Goal: Transaction & Acquisition: Obtain resource

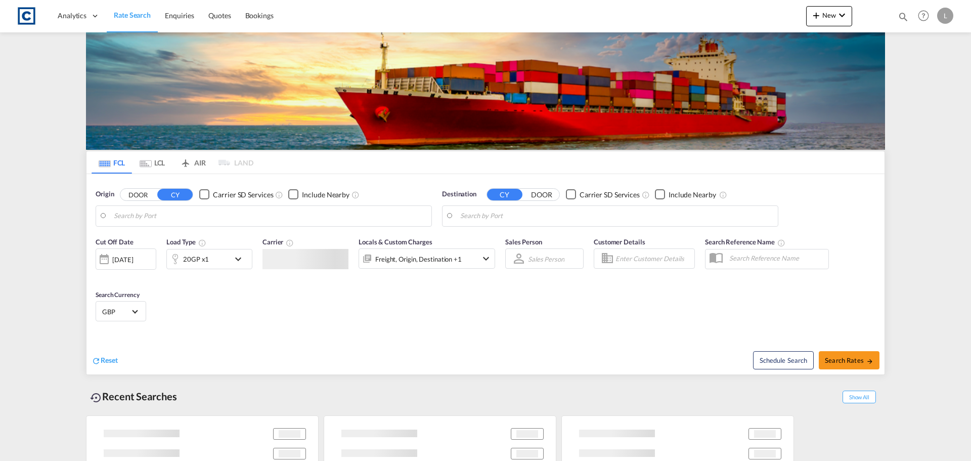
type input "GB-OX12, Vale of White Horse"
type input "[GEOGRAPHIC_DATA] (ex [GEOGRAPHIC_DATA]), INMAA"
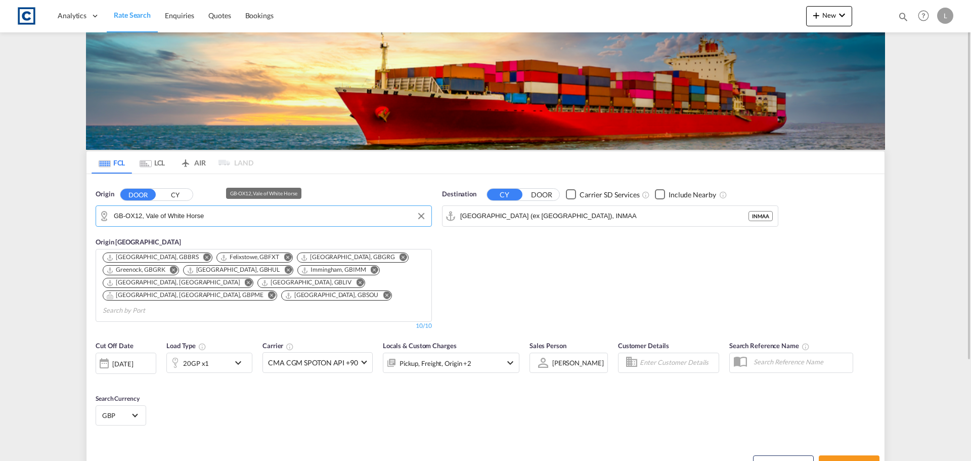
click at [201, 218] on input "GB-OX12, Vale of White Horse" at bounding box center [270, 215] width 313 height 15
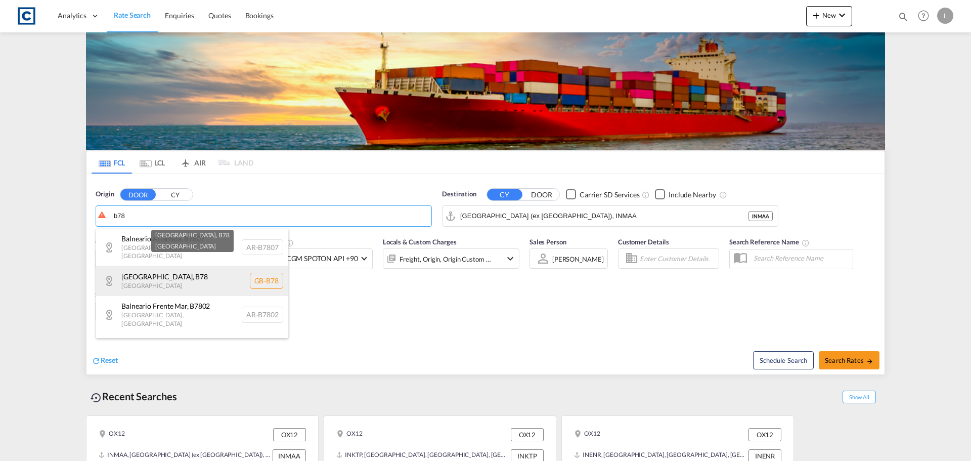
click at [206, 276] on div "North Warwickshire , B78 United Kingdom GB-B78" at bounding box center [192, 281] width 192 height 30
type input "GB-B78, North Warwickshire"
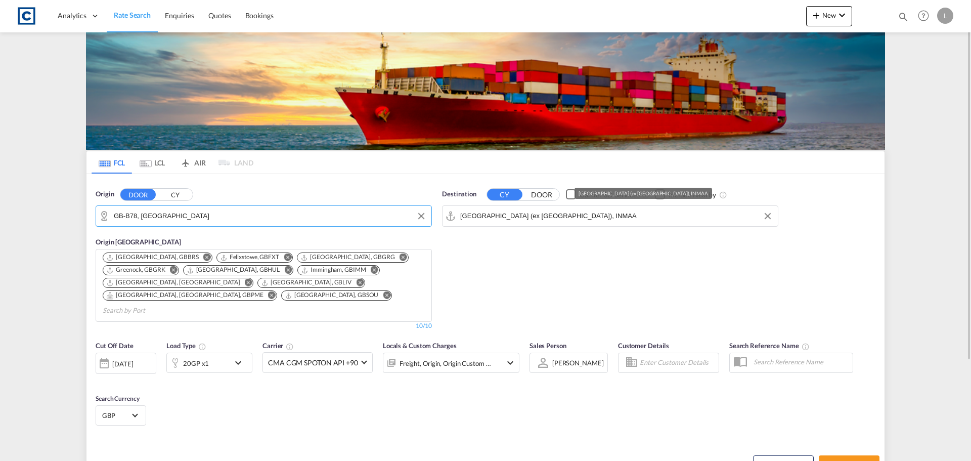
click at [493, 215] on input "Chennai (ex Madras), INMAA" at bounding box center [616, 215] width 313 height 15
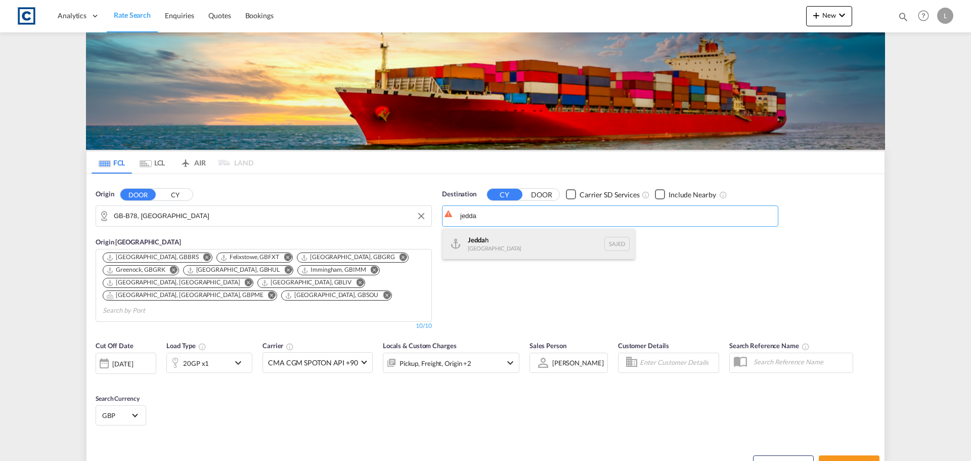
click at [519, 251] on div "Jedda h Saudi Arabia SAJED" at bounding box center [539, 244] width 192 height 30
type input "Jeddah, SAJED"
click at [212, 353] on div "20GP x1" at bounding box center [198, 363] width 63 height 20
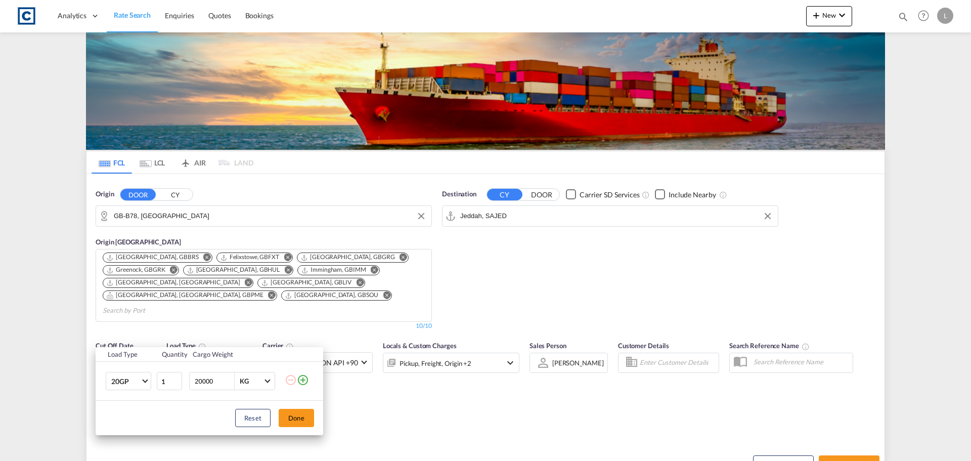
click at [301, 379] on md-icon "icon-plus-circle-outline" at bounding box center [303, 380] width 12 height 12
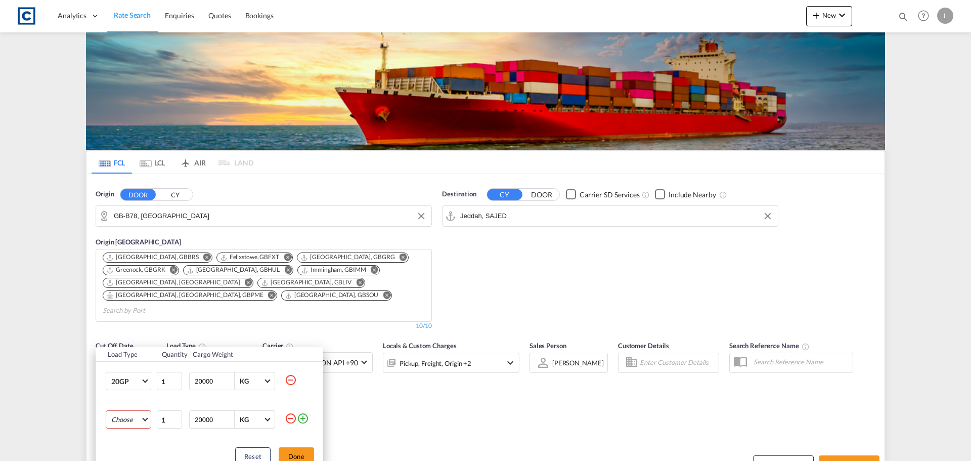
click at [124, 422] on md-select "Choose 20GP 40GP 40HC 45HC 20RE 40RE 40HR 20OT 40OT 20FR 40FR 40NR 20NR 45S 20T…" at bounding box center [129, 419] width 46 height 18
click at [125, 368] on div "40GP" at bounding box center [119, 363] width 17 height 9
click at [299, 449] on button "Done" at bounding box center [296, 456] width 35 height 18
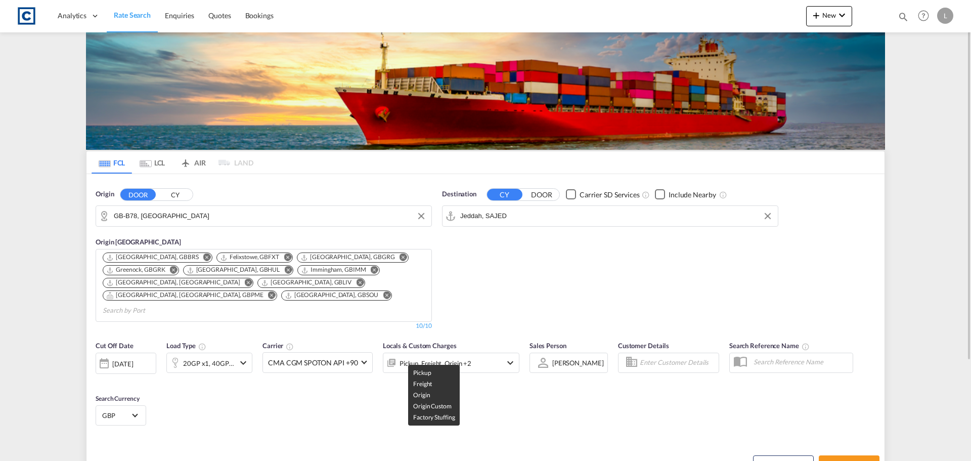
click at [457, 356] on div "Pickup, Freight, Origin +2" at bounding box center [436, 363] width 72 height 14
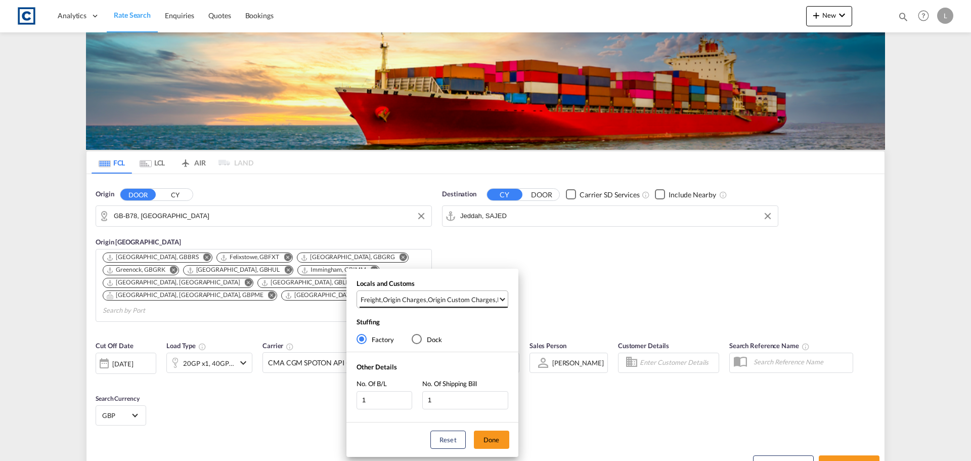
click at [470, 302] on div "Origin Custom Charges" at bounding box center [462, 299] width 68 height 9
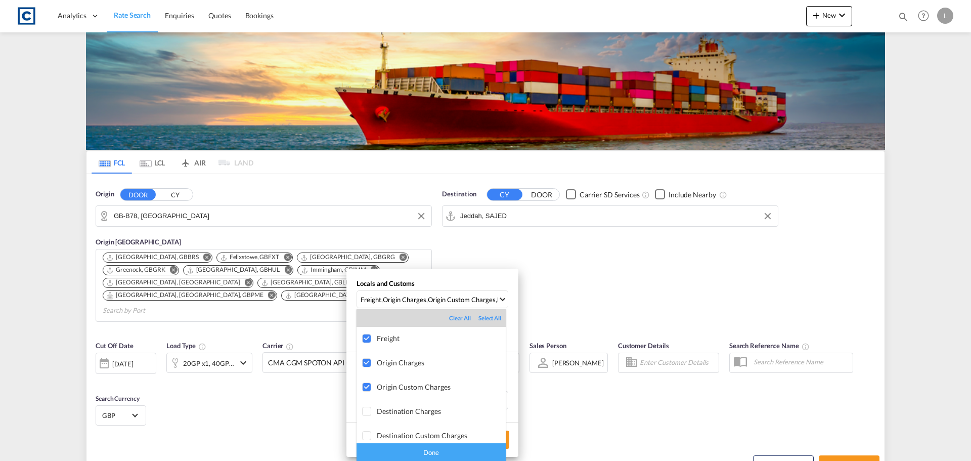
drag, startPoint x: 445, startPoint y: 449, endPoint x: 451, endPoint y: 450, distance: 6.7
click at [446, 449] on div "Done" at bounding box center [431, 452] width 149 height 18
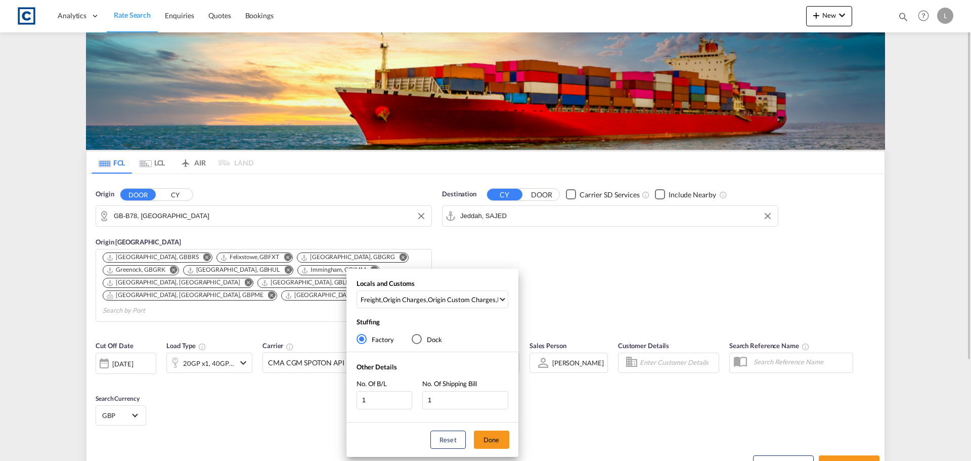
drag, startPoint x: 497, startPoint y: 438, endPoint x: 743, endPoint y: 445, distance: 246.0
click at [503, 439] on button "Done" at bounding box center [491, 440] width 35 height 18
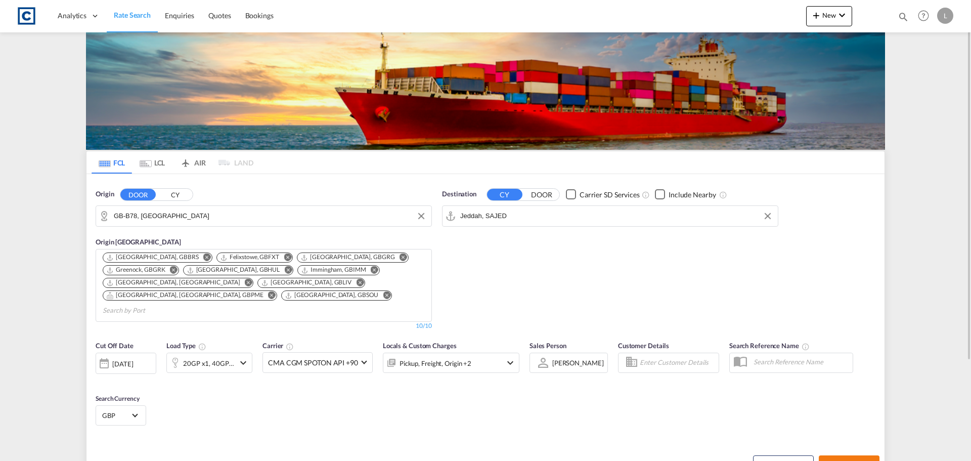
click at [862, 460] on span "Search Rates" at bounding box center [849, 464] width 49 height 8
type input "B78 to SAJED / 28 Aug 2025"
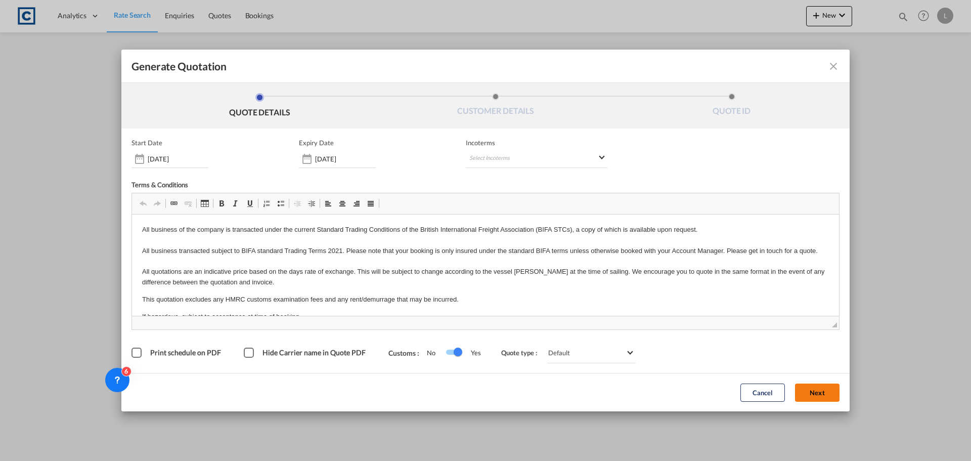
click at [829, 384] on button "Next" at bounding box center [817, 392] width 45 height 18
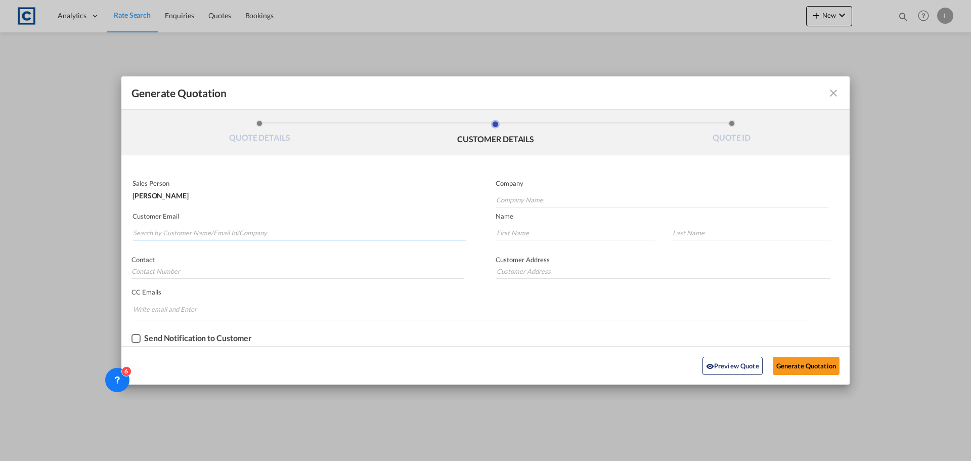
click at [293, 238] on input "Search by Customer Name/Email Id/Company" at bounding box center [299, 232] width 333 height 15
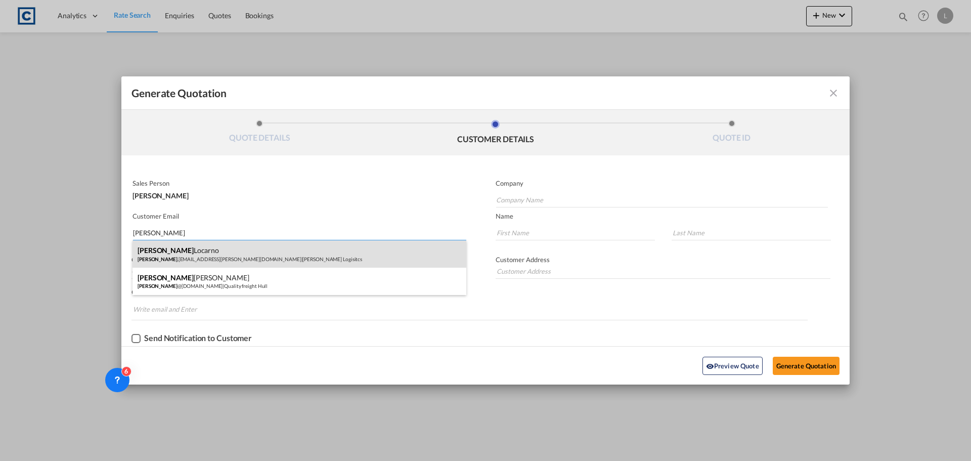
type input "andrea"
click at [175, 252] on div "Andrea Locarno Andrea .Locarno@gruber-logistics.com | Gruber Logisitcs" at bounding box center [300, 253] width 334 height 27
type input "Gruber Logisitcs"
type input "Andrea.Locarno@gruber-logistics.com"
type input "Andrea"
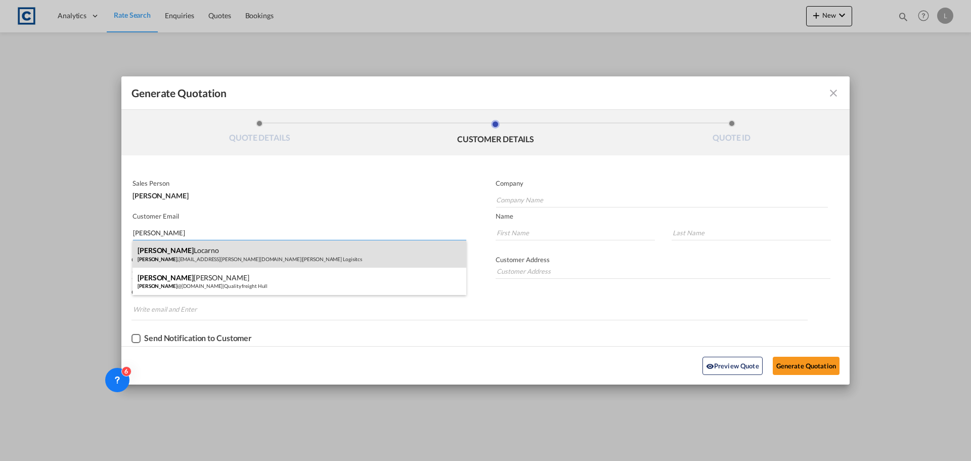
type input "Locarno"
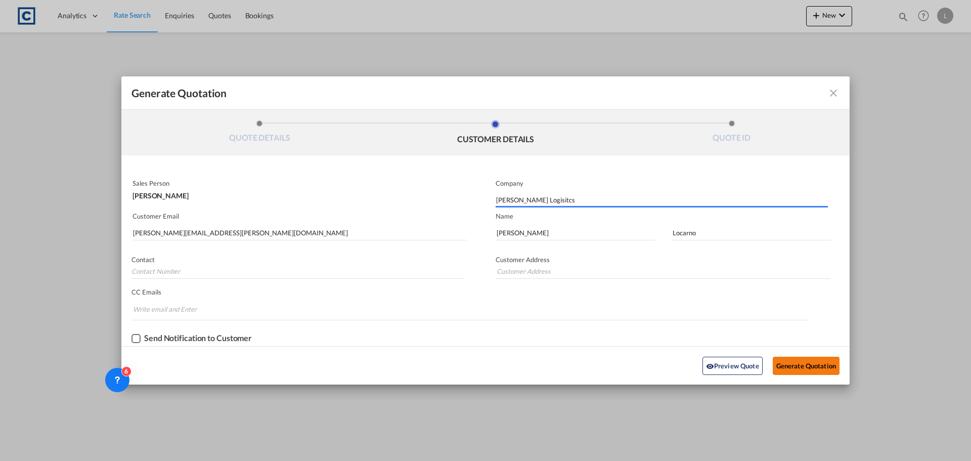
click at [806, 365] on button "Generate Quotation" at bounding box center [806, 366] width 67 height 18
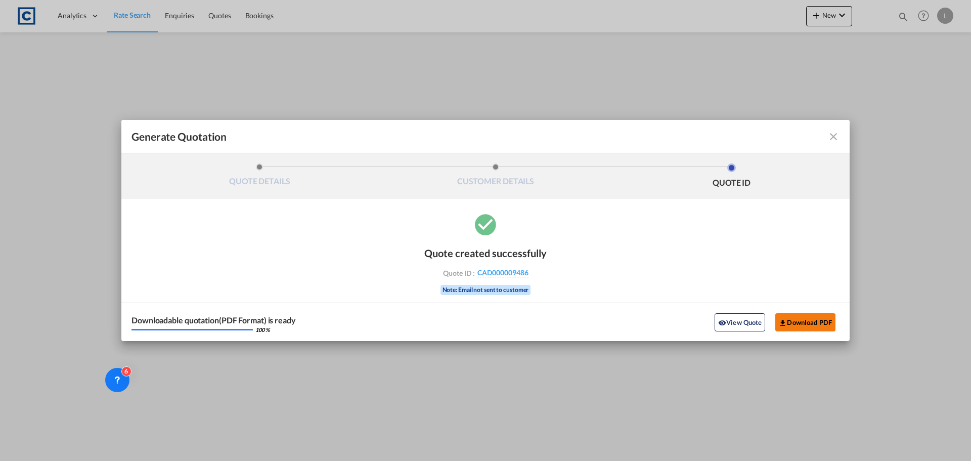
click at [830, 320] on button "Download PDF" at bounding box center [806, 322] width 60 height 18
click at [830, 136] on md-icon "icon-close fg-AAA8AD cursor m-0" at bounding box center [834, 137] width 12 height 12
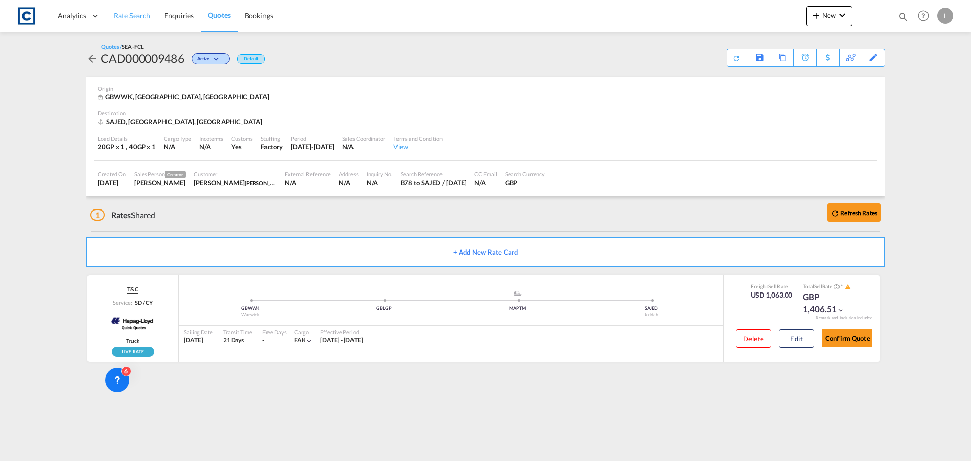
click at [127, 10] on link "Rate Search" at bounding box center [132, 15] width 51 height 33
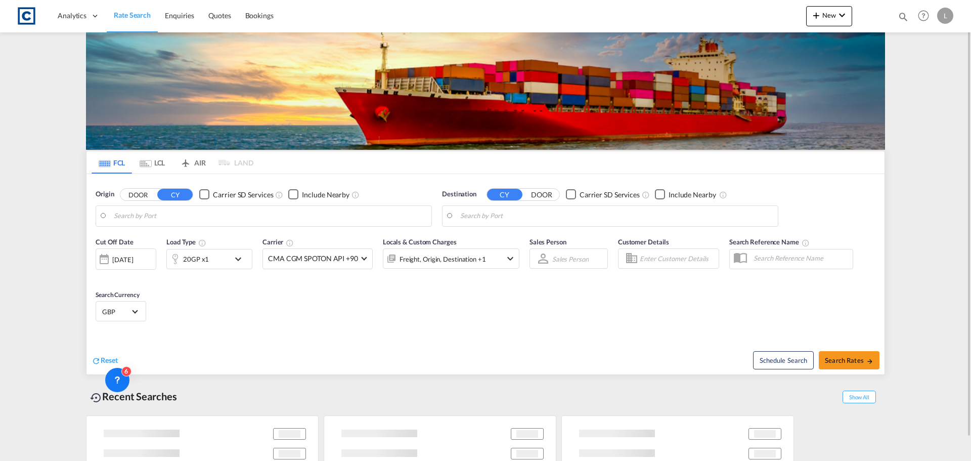
type input "GB-B78, North Warwickshire"
type input "Jeddah, SAJED"
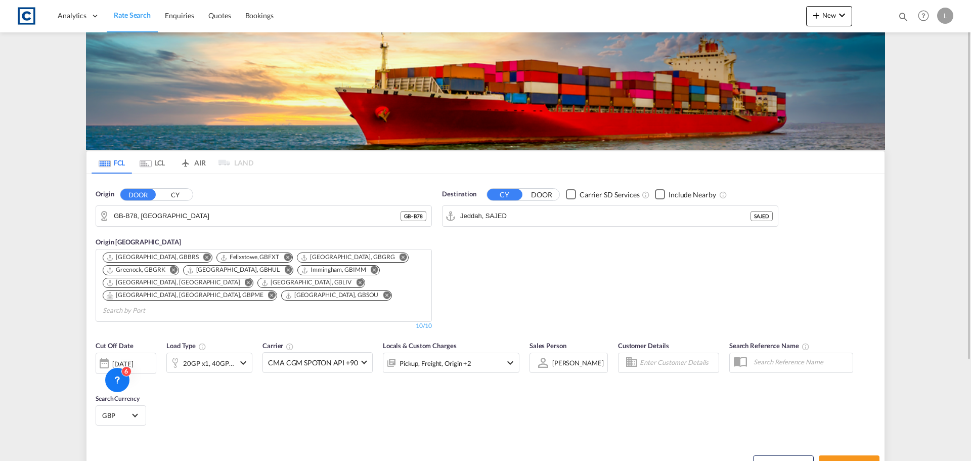
click at [121, 359] on div "[DATE]" at bounding box center [122, 363] width 21 height 9
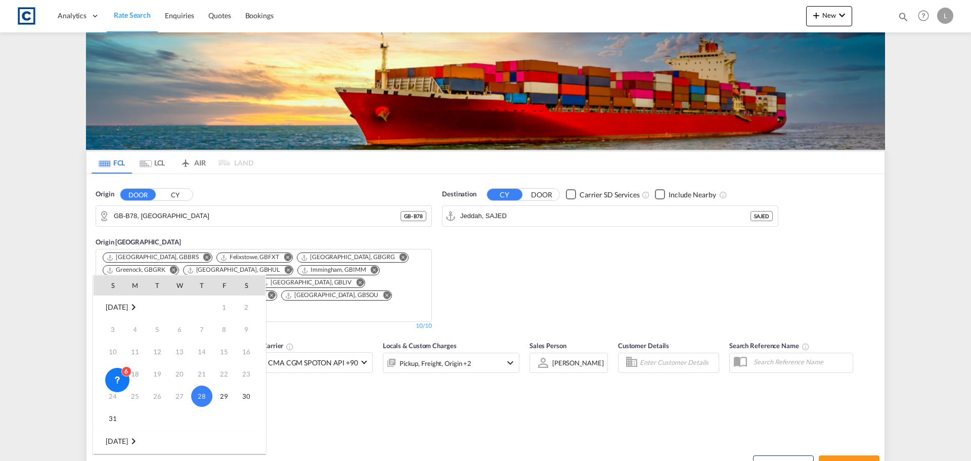
scroll to position [51, 0]
click at [134, 418] on span "1" at bounding box center [135, 413] width 20 height 20
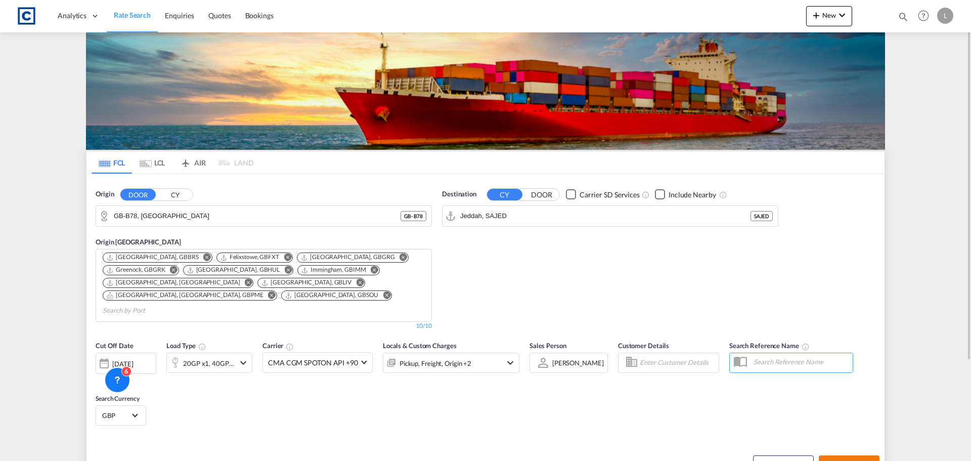
click at [855, 459] on button "Search Rates" at bounding box center [849, 464] width 61 height 18
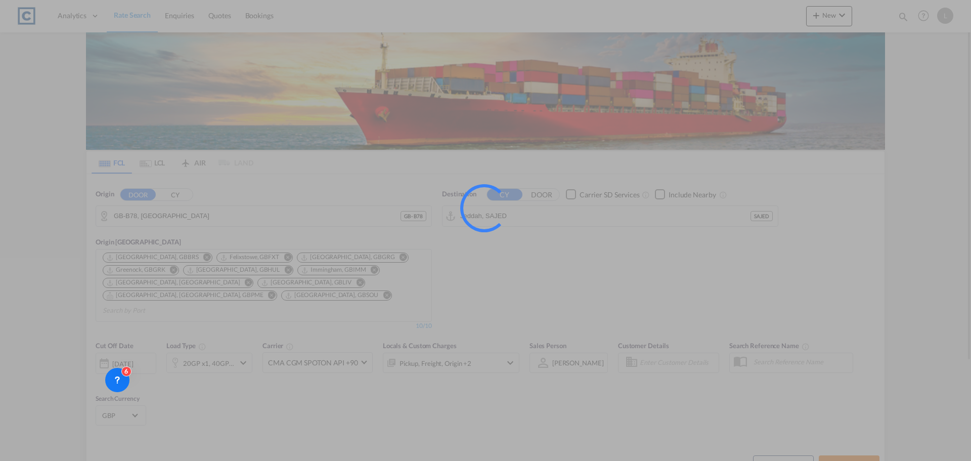
type input "B78 to SAJED / 1 Sep 2025"
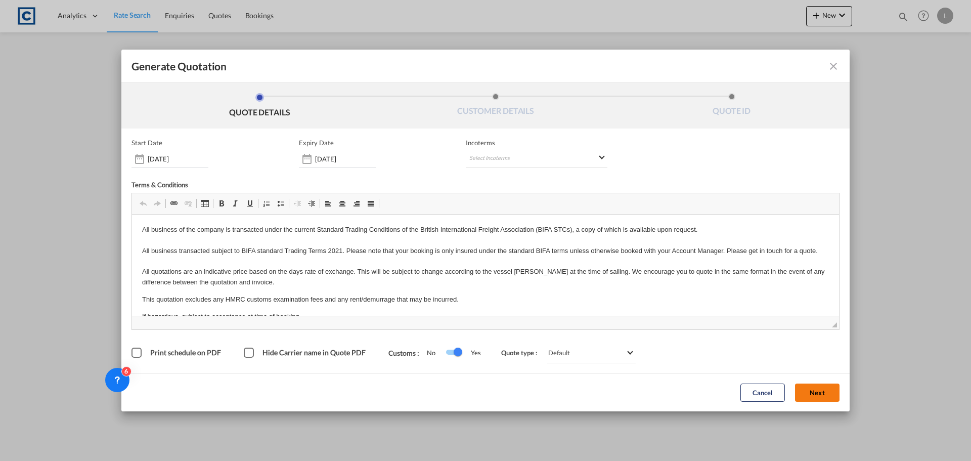
click at [811, 395] on button "Next" at bounding box center [817, 392] width 45 height 18
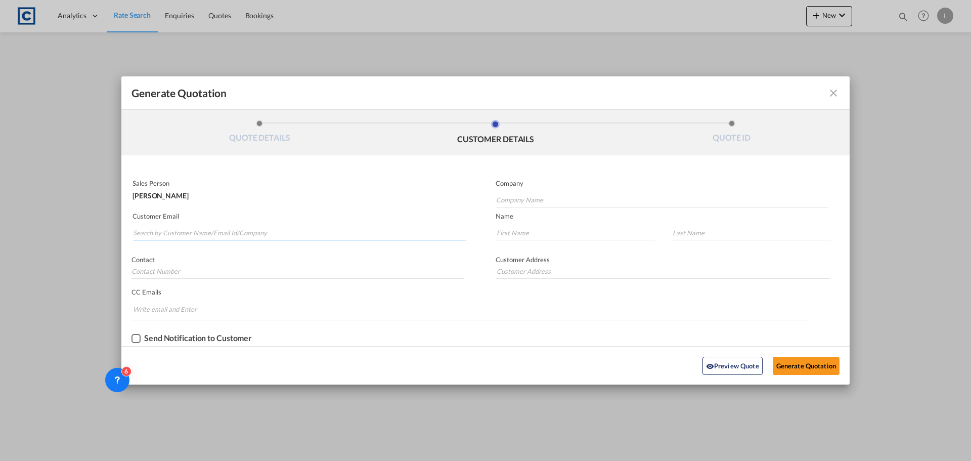
click at [269, 229] on input "Search by Customer Name/Email Id/Company" at bounding box center [299, 232] width 333 height 15
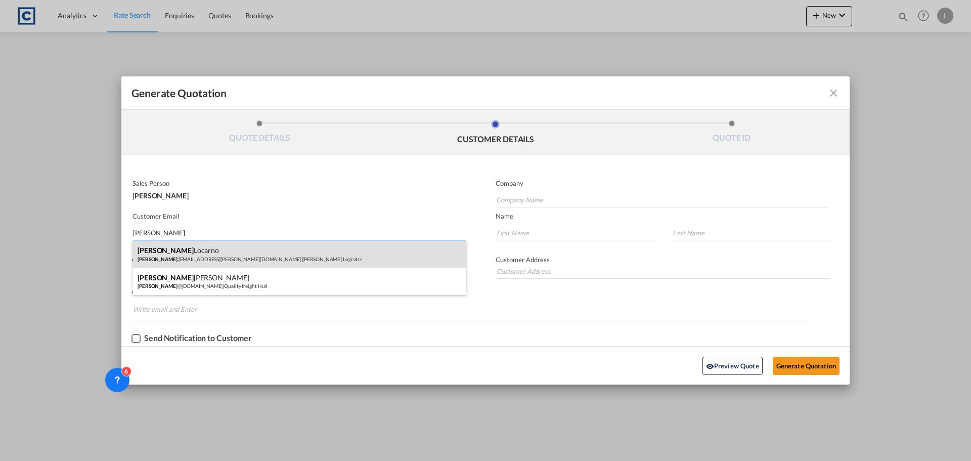
type input "andrea"
click at [192, 254] on div "Andrea Locarno Andrea .Locarno@gruber-logistics.com | Gruber Logisitcs" at bounding box center [300, 253] width 334 height 27
type input "Gruber Logisitcs"
type input "Andrea.Locarno@gruber-logistics.com"
type input "Andrea"
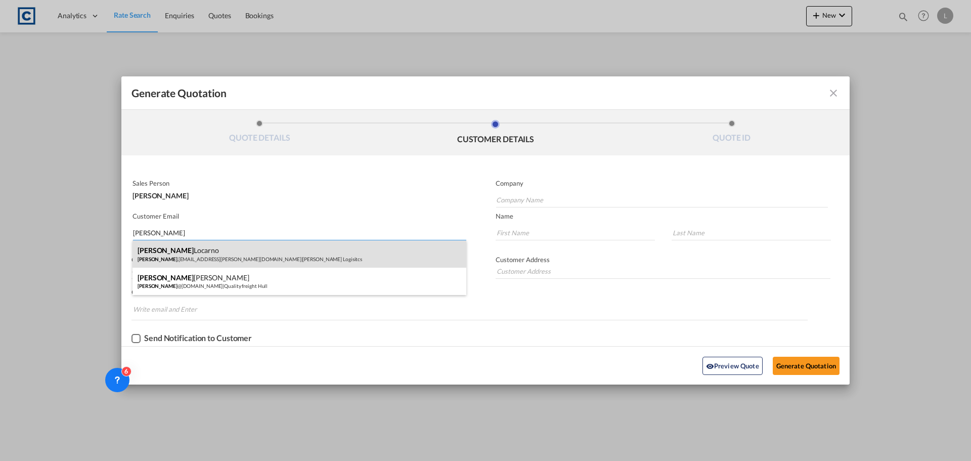
type input "Locarno"
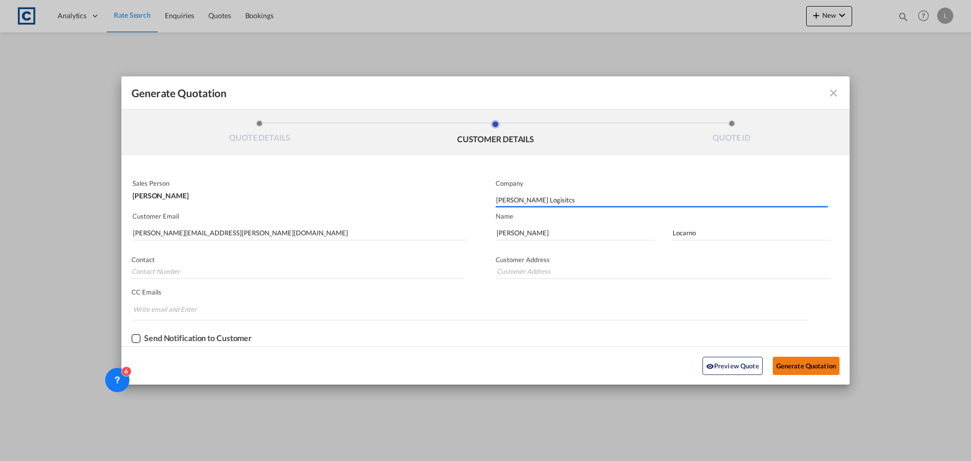
click at [802, 367] on button "Generate Quotation" at bounding box center [806, 366] width 67 height 18
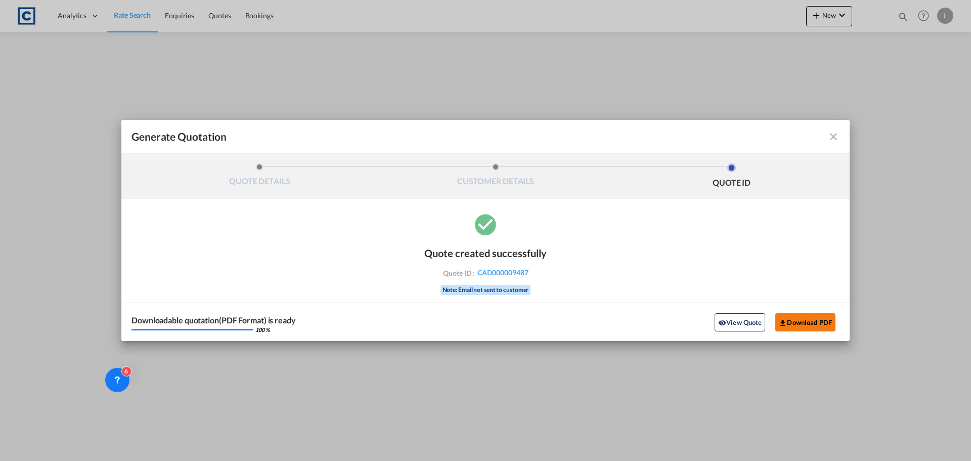
click at [802, 324] on button "Download PDF" at bounding box center [806, 322] width 60 height 18
click at [833, 138] on md-icon "icon-close fg-AAA8AD cursor m-0" at bounding box center [834, 137] width 12 height 12
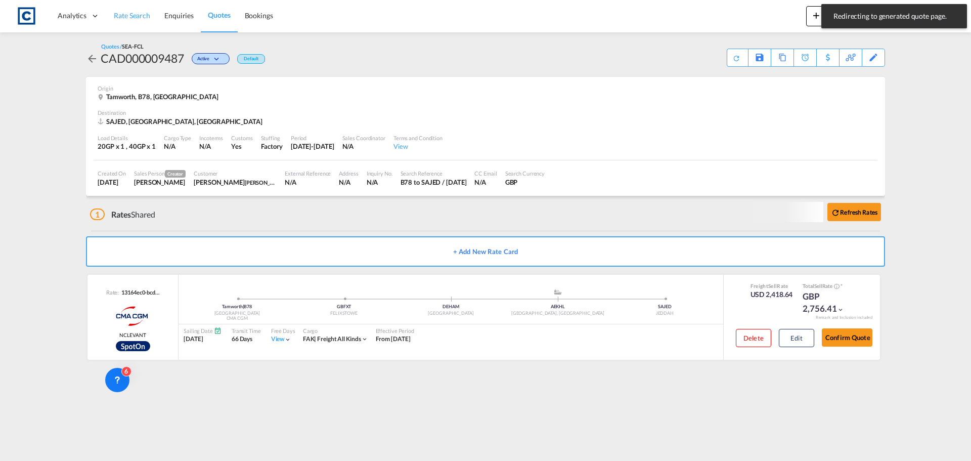
click at [132, 17] on span "Rate Search" at bounding box center [132, 15] width 36 height 9
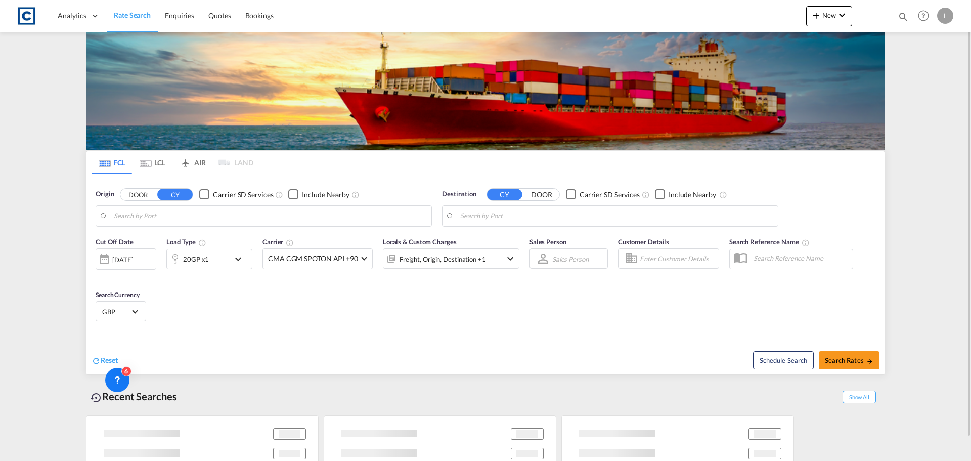
type input "GB-B78, North Warwickshire"
type input "Jeddah, SAJED"
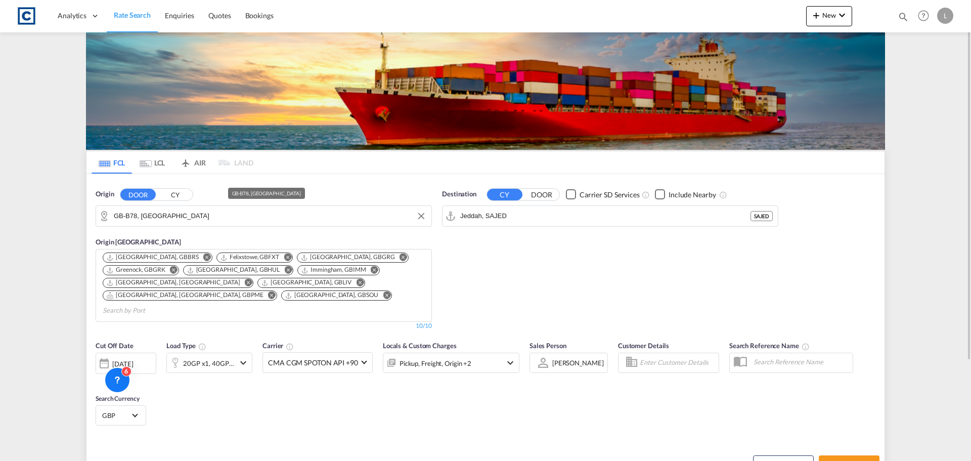
click at [166, 220] on input "GB-B78, North Warwickshire" at bounding box center [270, 215] width 313 height 15
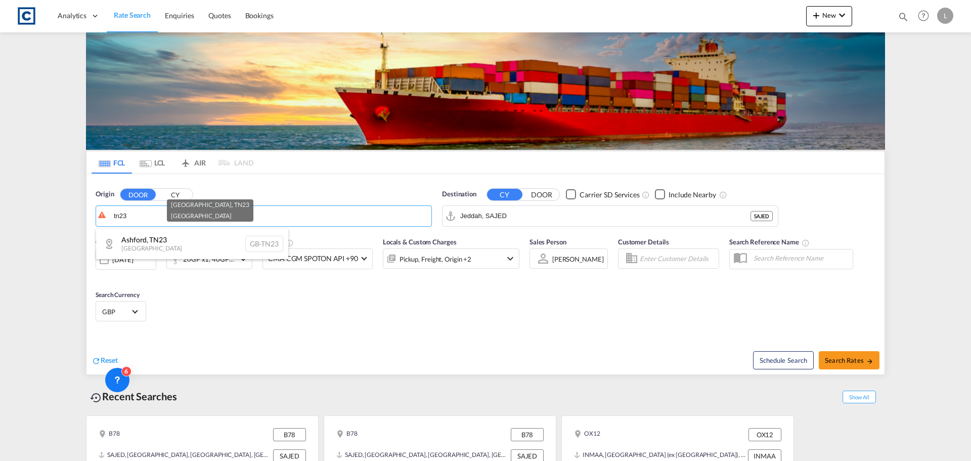
click at [150, 244] on div "Ashford , TN23 United Kingdom GB-TN23" at bounding box center [192, 244] width 192 height 30
type input "GB-TN23, Ashford"
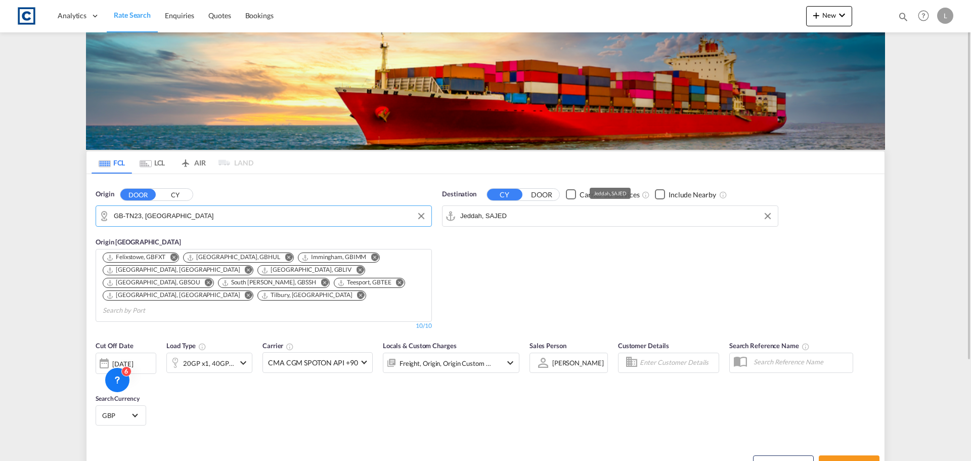
click at [546, 215] on input "Jeddah, SAJED" at bounding box center [616, 215] width 313 height 15
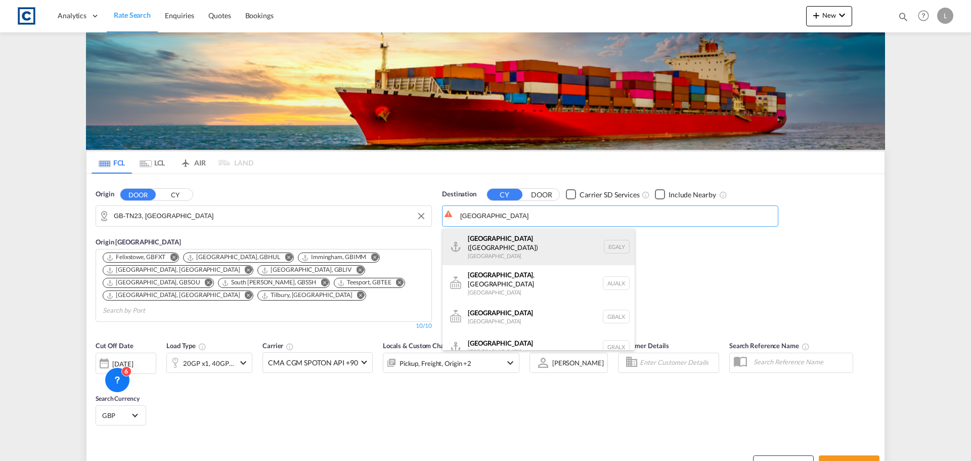
click at [524, 249] on div "Alexandria (El Iskandariya) Egypt EGALY" at bounding box center [539, 247] width 192 height 36
type input "Alexandria (El Iskandariya), EGALY"
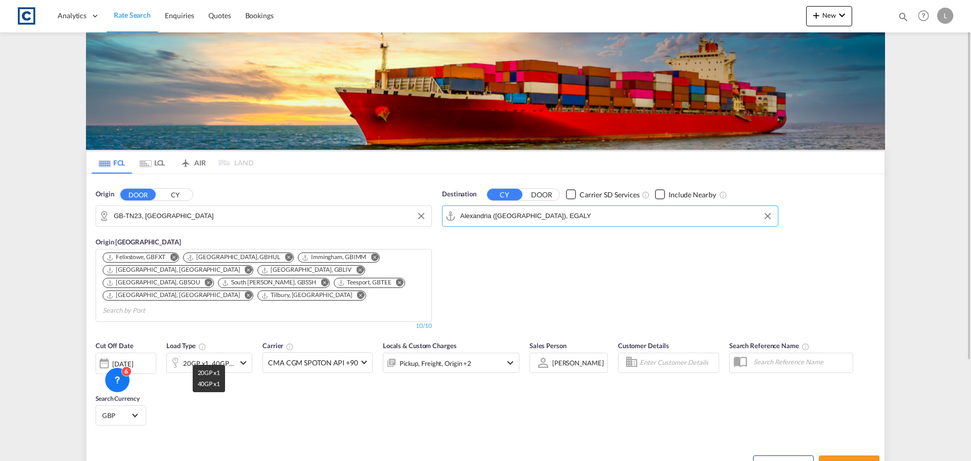
click at [215, 356] on div "20GP x1, 40GP x1" at bounding box center [209, 363] width 52 height 14
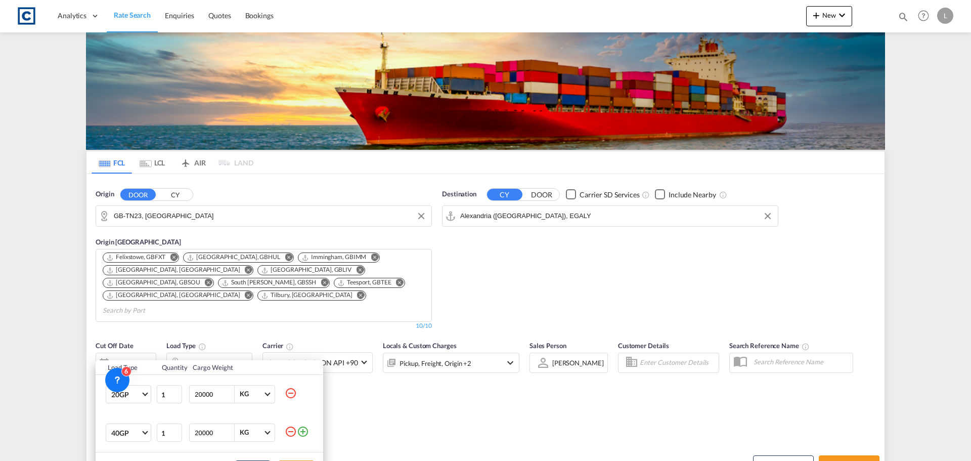
click at [290, 434] on md-icon "icon-minus-circle-outline" at bounding box center [291, 431] width 12 height 12
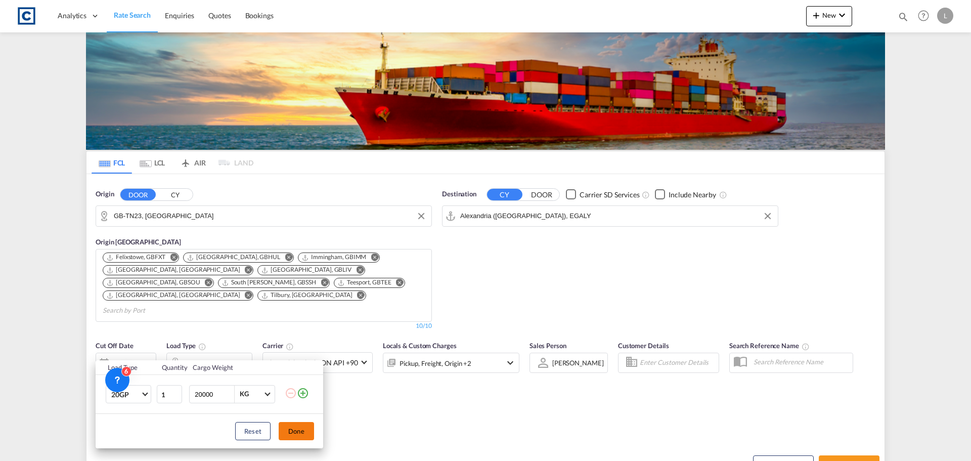
click at [313, 423] on button "Done" at bounding box center [296, 431] width 35 height 18
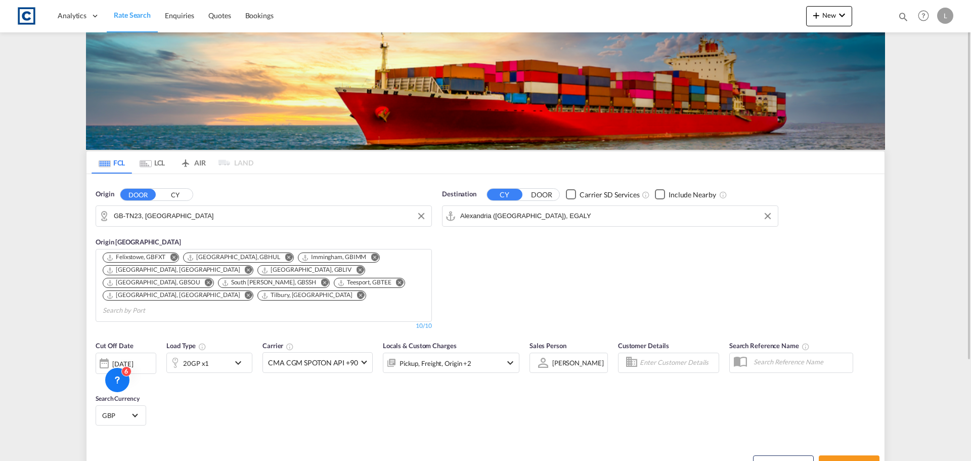
click at [122, 359] on div "[DATE]" at bounding box center [122, 363] width 21 height 9
click at [133, 413] on span "1" at bounding box center [135, 413] width 20 height 20
click at [465, 356] on div "Pickup, Freight, Origin +2" at bounding box center [436, 363] width 72 height 14
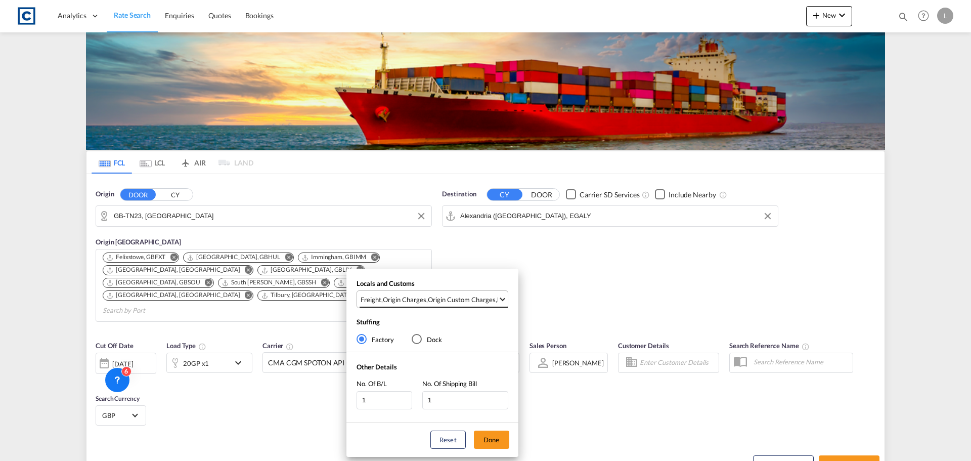
click at [471, 298] on div "Origin Custom Charges" at bounding box center [462, 299] width 68 height 9
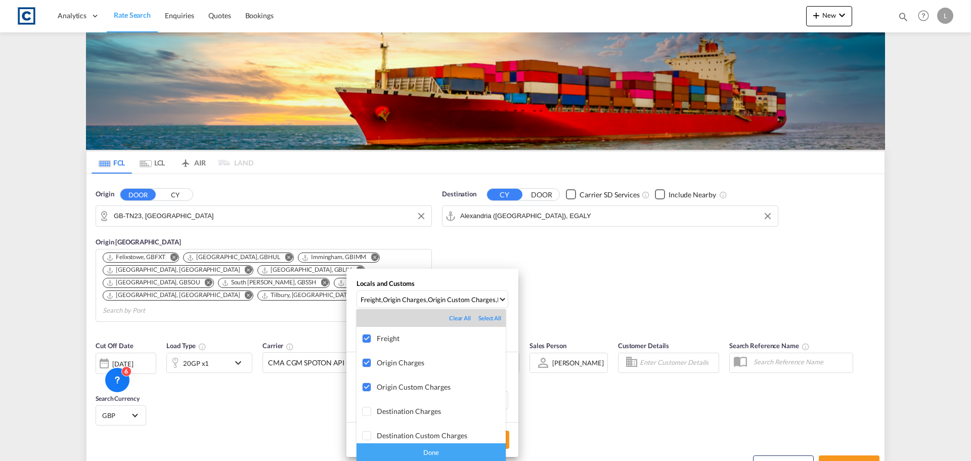
click at [441, 448] on div "Done" at bounding box center [431, 452] width 149 height 18
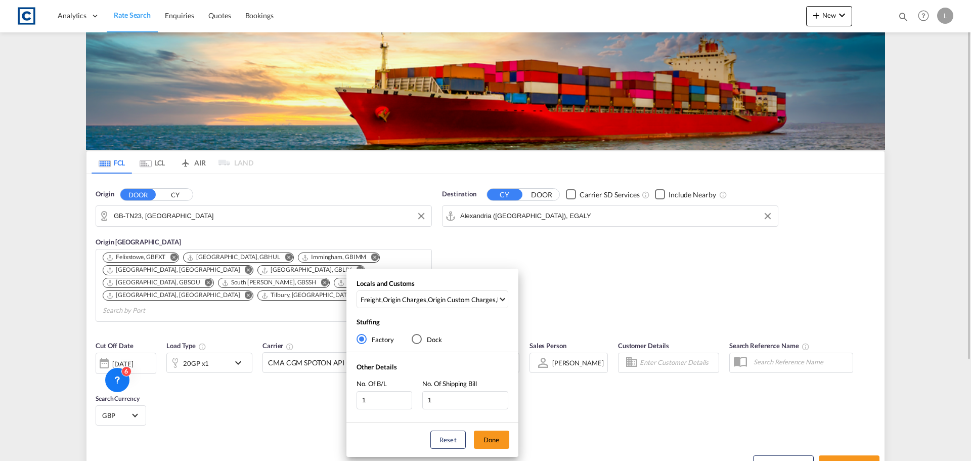
drag, startPoint x: 486, startPoint y: 434, endPoint x: 522, endPoint y: 438, distance: 36.1
click at [487, 434] on button "Done" at bounding box center [491, 440] width 35 height 18
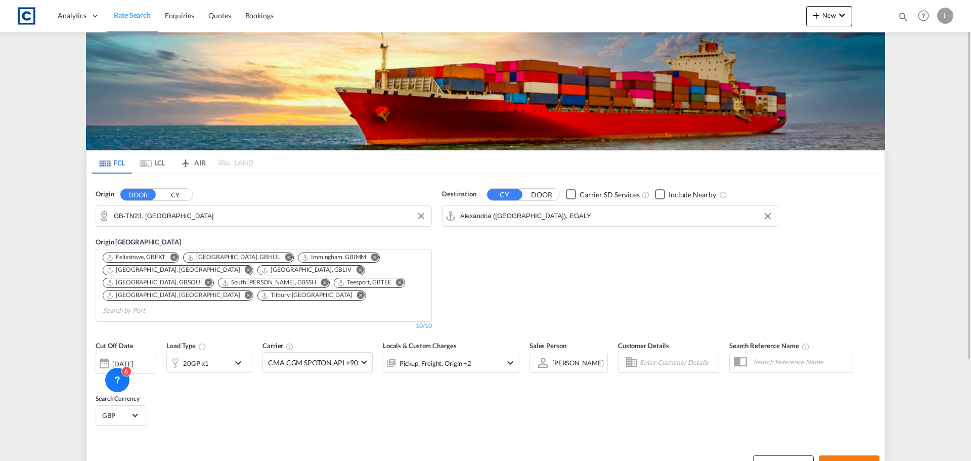
click at [872, 460] on md-icon "icon-arrow-right" at bounding box center [870, 464] width 7 height 7
type input "TN23 to EGALY / 1 Sep 2025"
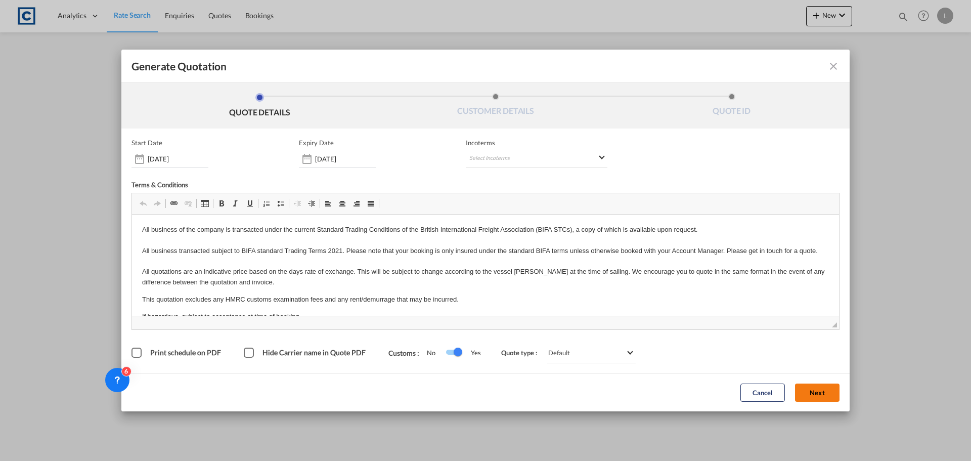
click at [814, 395] on button "Next" at bounding box center [817, 392] width 45 height 18
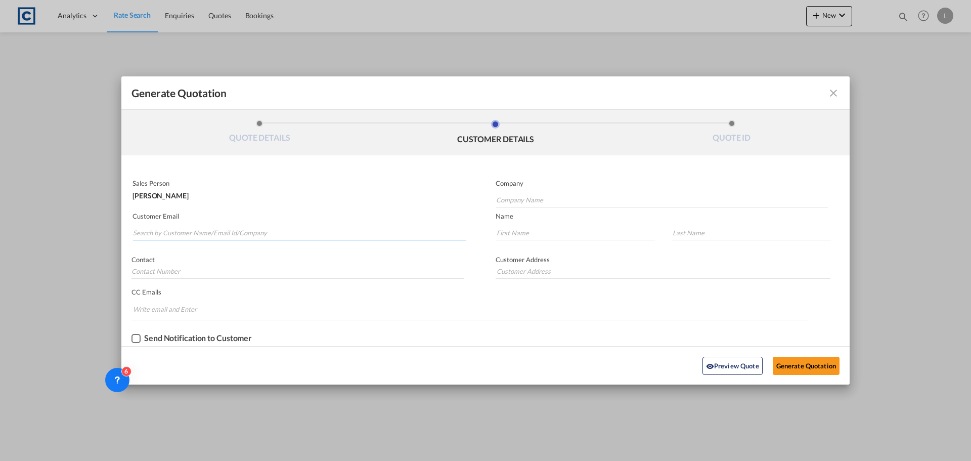
click at [240, 228] on input "Search by Customer Name/Email Id/Company" at bounding box center [299, 232] width 333 height 15
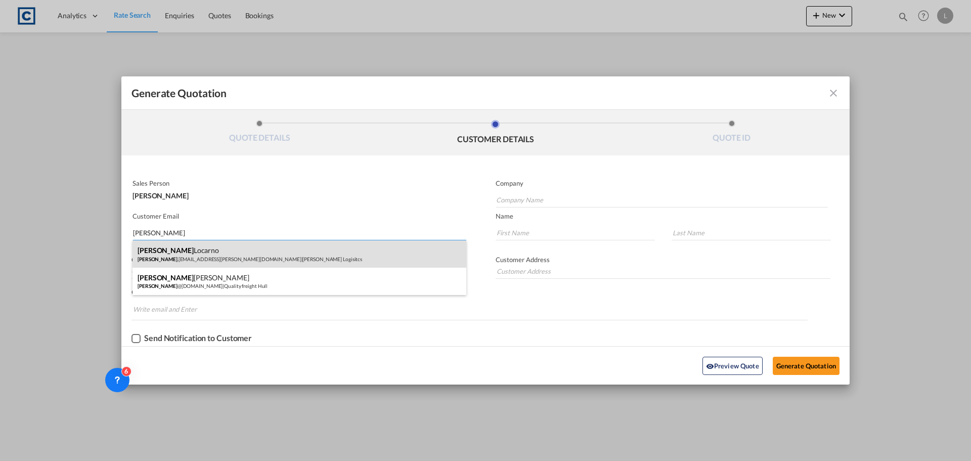
type input "andrea"
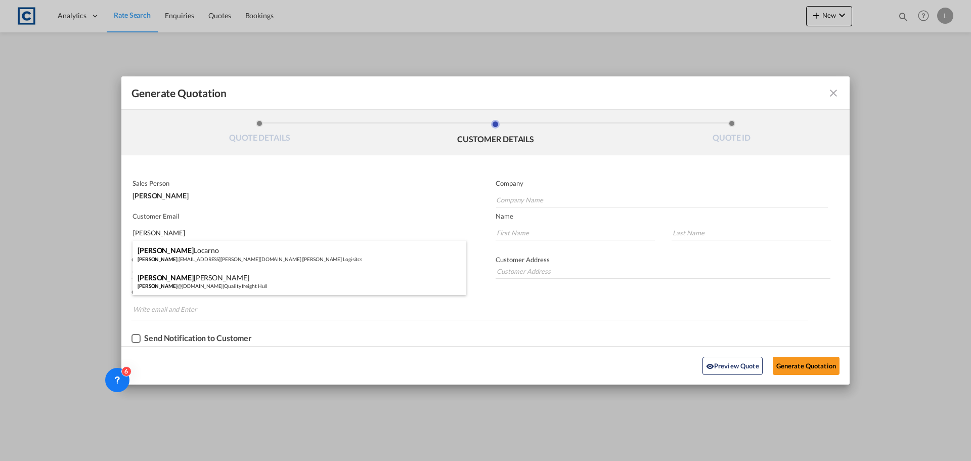
drag, startPoint x: 183, startPoint y: 251, endPoint x: 204, endPoint y: 253, distance: 21.3
click at [183, 251] on div "Andrea Locarno Andrea .Locarno@gruber-logistics.com | Gruber Logisitcs" at bounding box center [300, 253] width 334 height 27
type input "Gruber Logisitcs"
type input "Andrea.Locarno@gruber-logistics.com"
type input "Andrea"
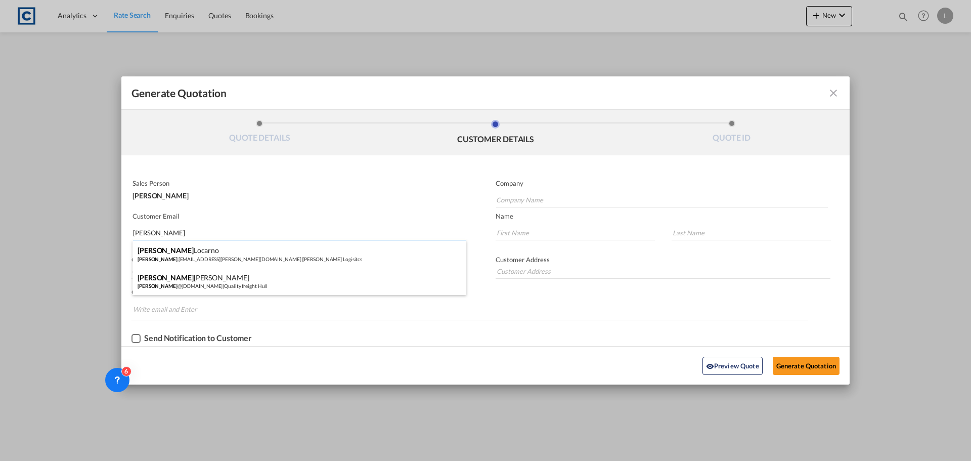
type input "Locarno"
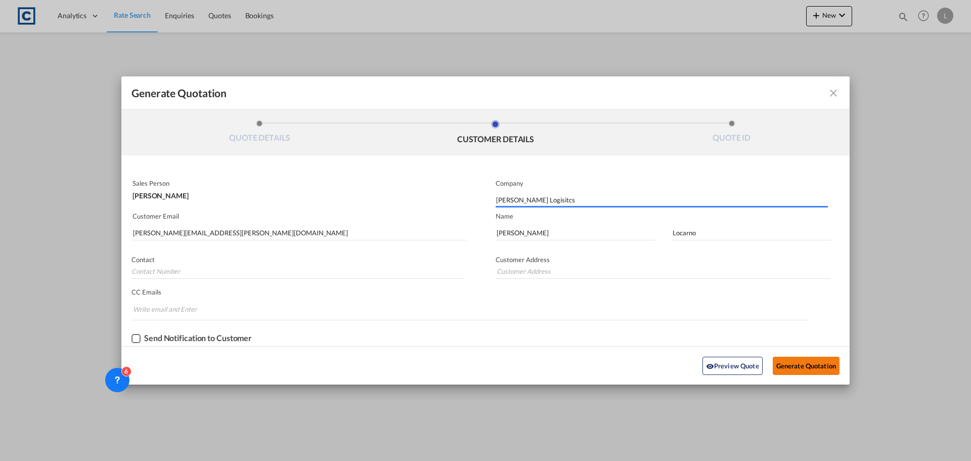
click at [820, 362] on button "Generate Quotation" at bounding box center [806, 366] width 67 height 18
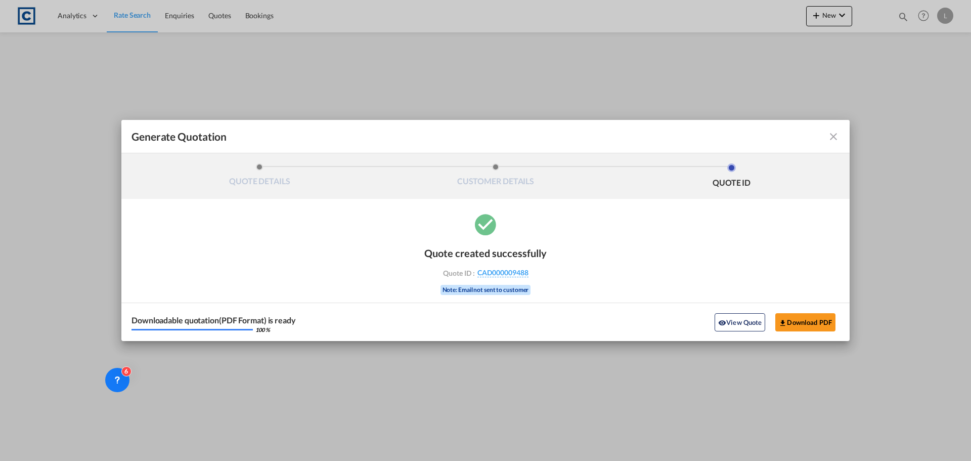
click at [814, 332] on div "Downloadable quotation(PDF Format) is ready 100 % View Quote Download PDF" at bounding box center [485, 322] width 728 height 38
click at [817, 325] on button "Download PDF" at bounding box center [806, 322] width 60 height 18
click at [833, 134] on md-icon "icon-close fg-AAA8AD cursor m-0" at bounding box center [834, 137] width 12 height 12
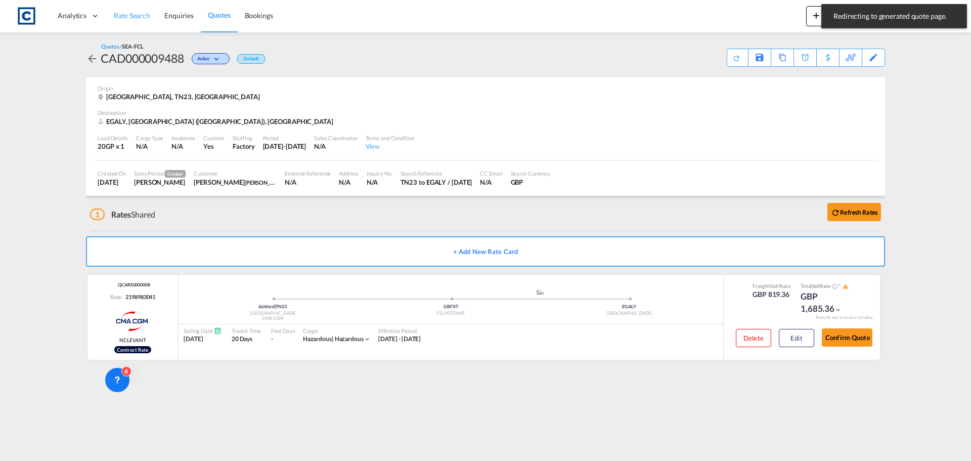
click at [124, 21] on link "Rate Search" at bounding box center [132, 15] width 51 height 33
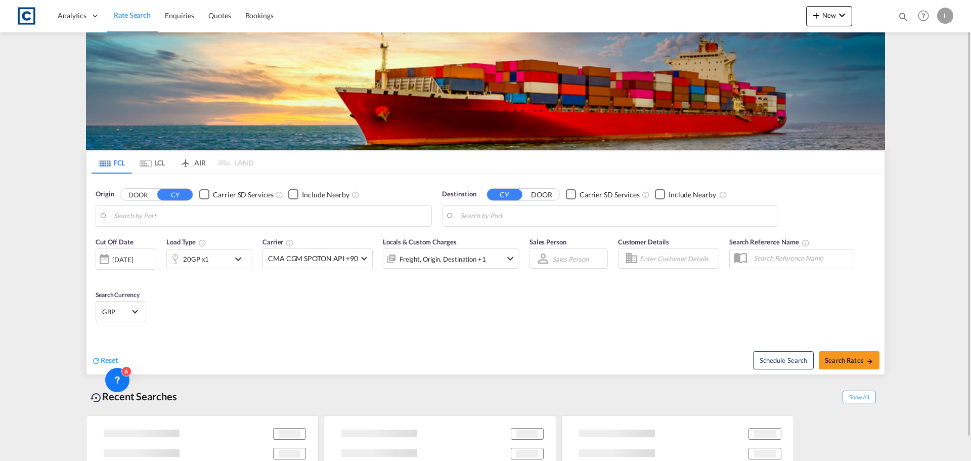
type input "GB-TN23, Ashford"
type input "Alexandria (El Iskandariya), EGALY"
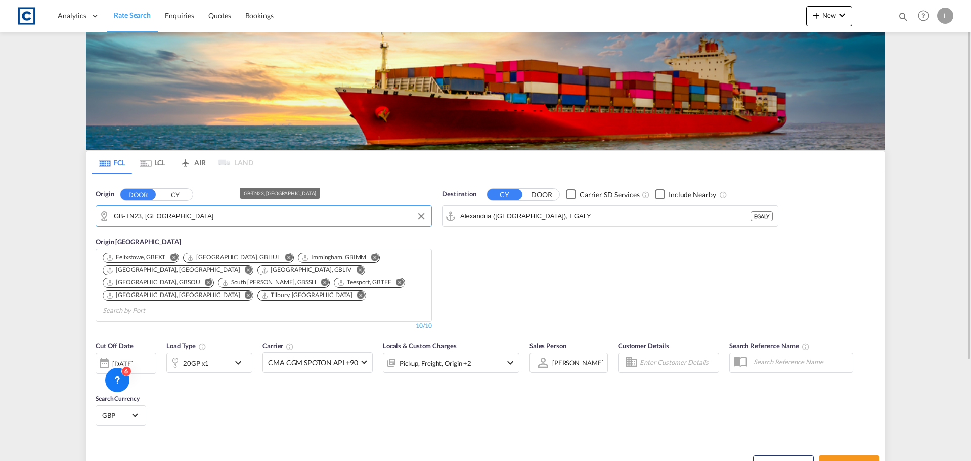
click at [137, 222] on input "GB-TN23, Ashford" at bounding box center [270, 215] width 313 height 15
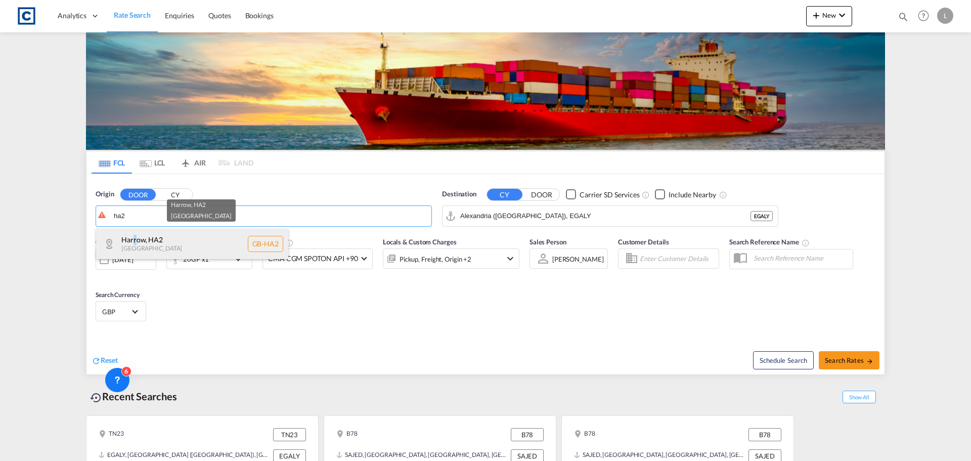
drag, startPoint x: 134, startPoint y: 239, endPoint x: 142, endPoint y: 239, distance: 7.6
click at [135, 239] on div "Harrow , HA2 United Kingdom GB-HA2" at bounding box center [192, 244] width 192 height 30
type input "GB-HA2, Harrow"
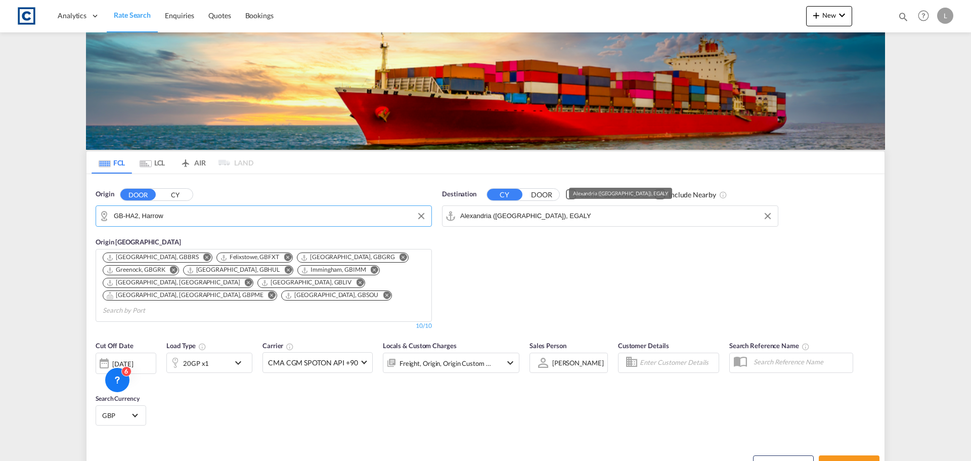
click at [506, 214] on input "Alexandria (El Iskandariya), EGALY" at bounding box center [616, 215] width 313 height 15
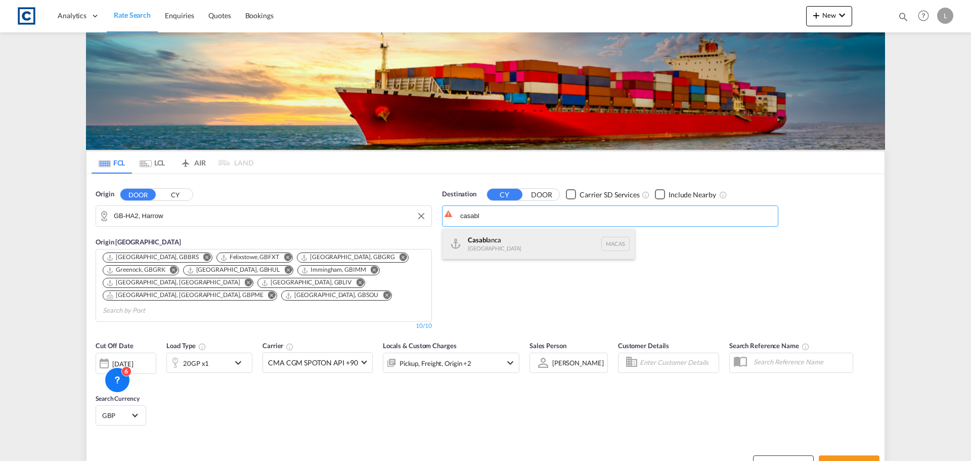
click at [530, 250] on div "Casabl anca Morocco MACAS" at bounding box center [539, 244] width 192 height 30
type input "[GEOGRAPHIC_DATA], MACAS"
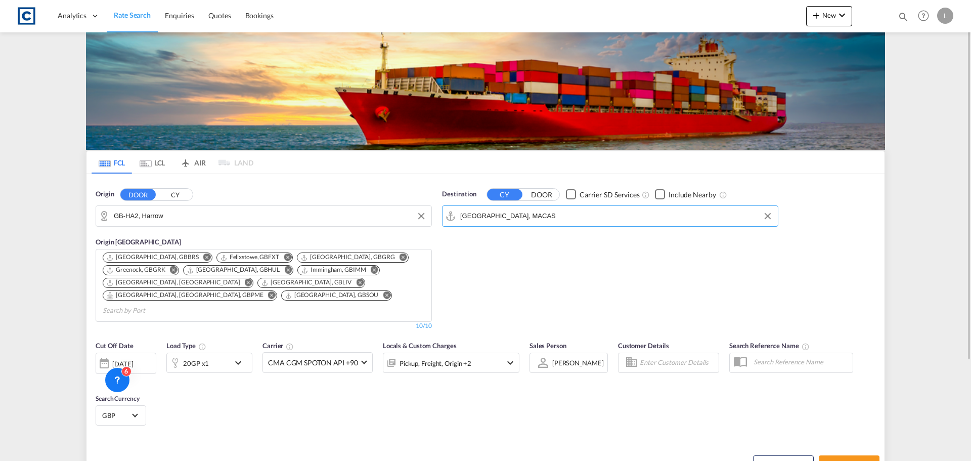
click at [222, 353] on div "20GP x1" at bounding box center [198, 363] width 63 height 20
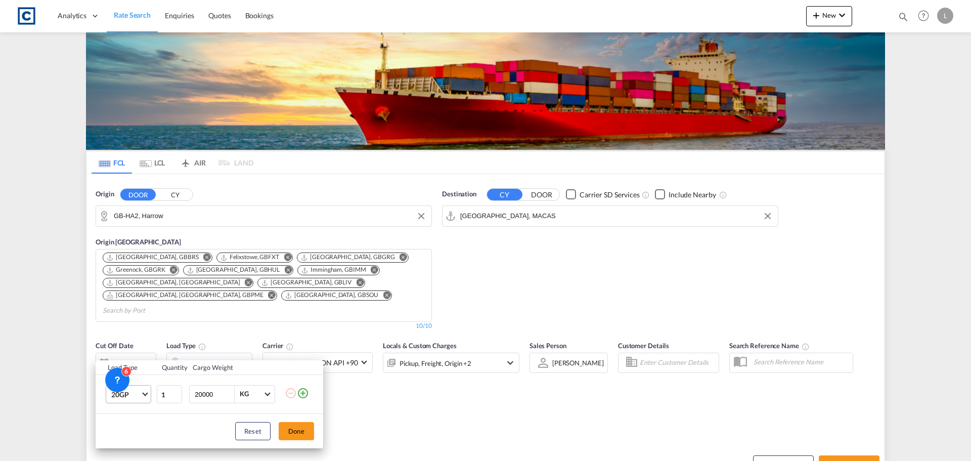
click at [139, 391] on span "20GP" at bounding box center [125, 395] width 29 height 10
click at [140, 364] on md-option "40GP" at bounding box center [137, 363] width 69 height 24
click at [307, 434] on button "Done" at bounding box center [296, 431] width 35 height 18
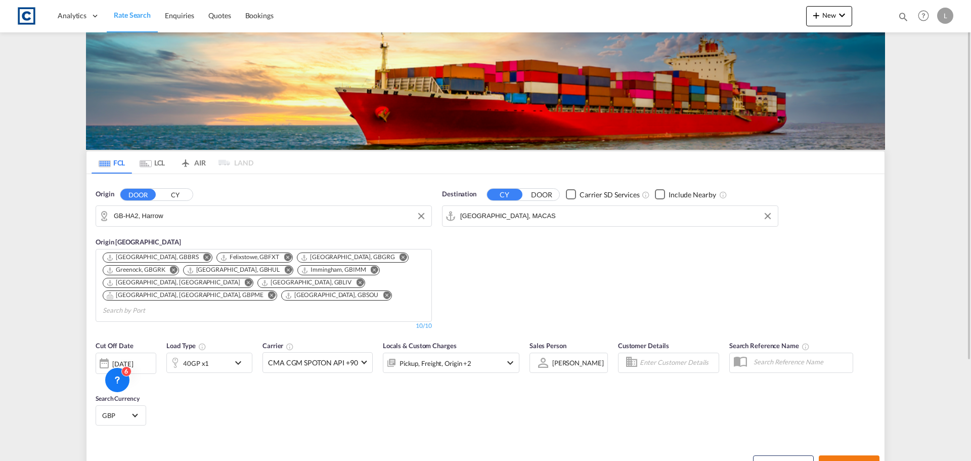
click at [866, 460] on span "Search Rates" at bounding box center [849, 464] width 49 height 8
type input "HA2 to MACAS / 28 Aug 2025"
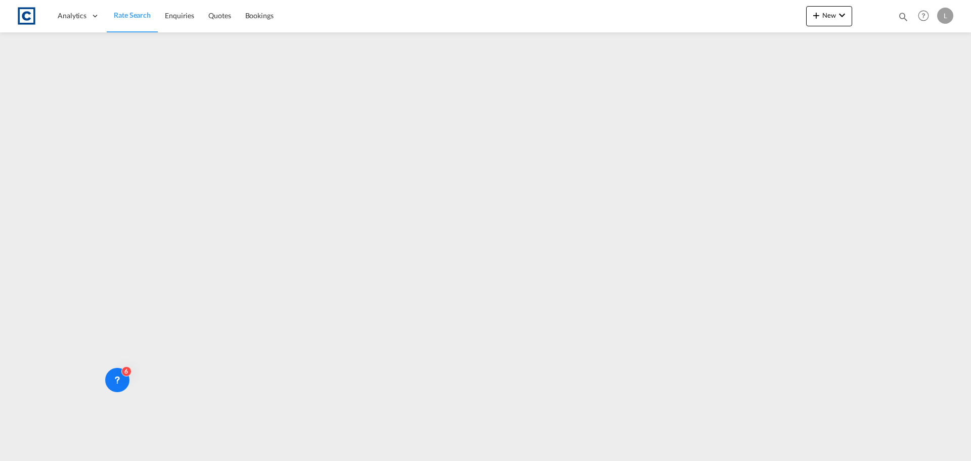
drag, startPoint x: 141, startPoint y: 14, endPoint x: 144, endPoint y: 0, distance: 13.9
click at [141, 14] on span "Rate Search" at bounding box center [132, 15] width 37 height 9
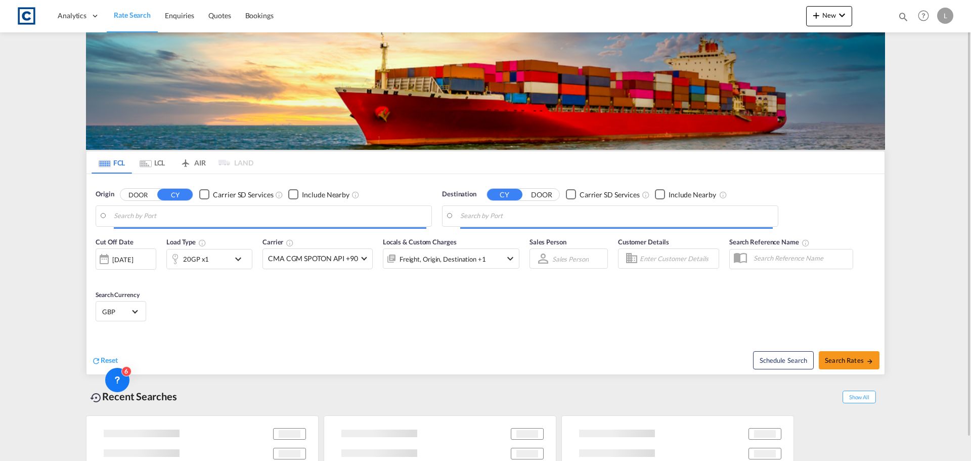
type input "GB-HA2, Harrow"
type input "[GEOGRAPHIC_DATA], MACAS"
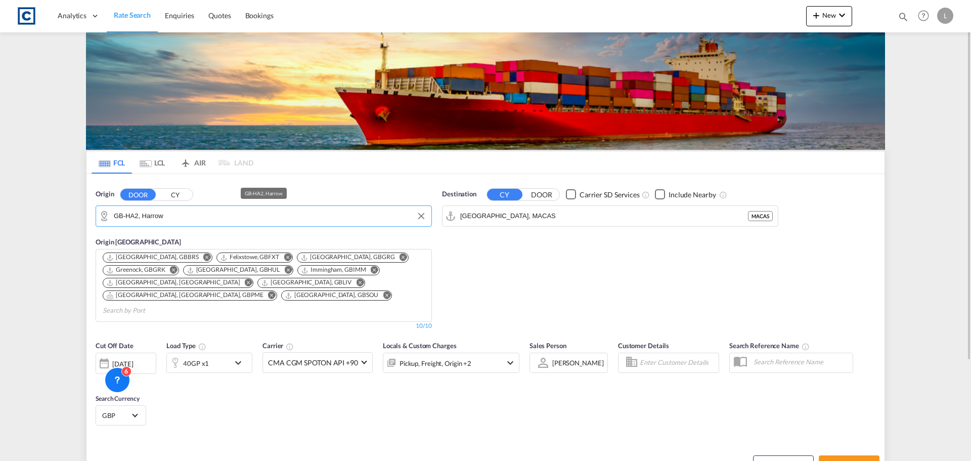
click at [195, 215] on input "GB-HA2, Harrow" at bounding box center [270, 215] width 313 height 15
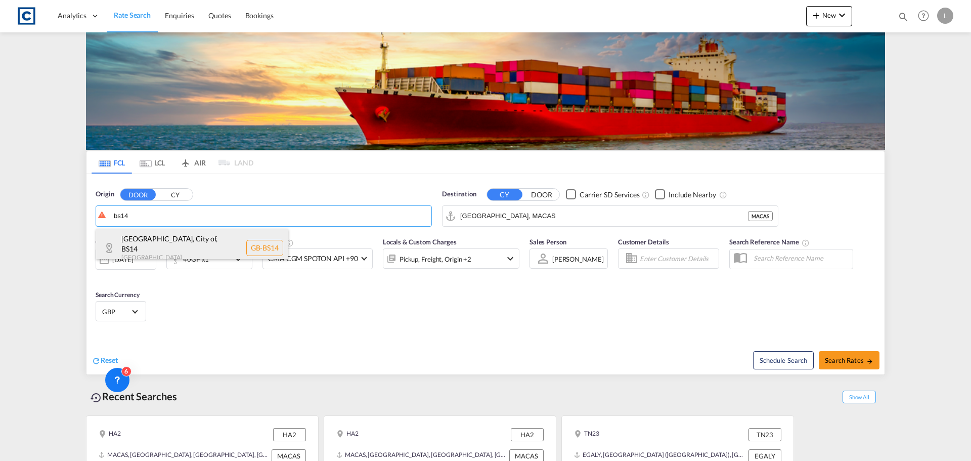
click at [192, 242] on div "Bristol, City of , BS14 United Kingdom GB-BS14" at bounding box center [192, 248] width 192 height 38
type input "GB-BS14, Bristol, City of"
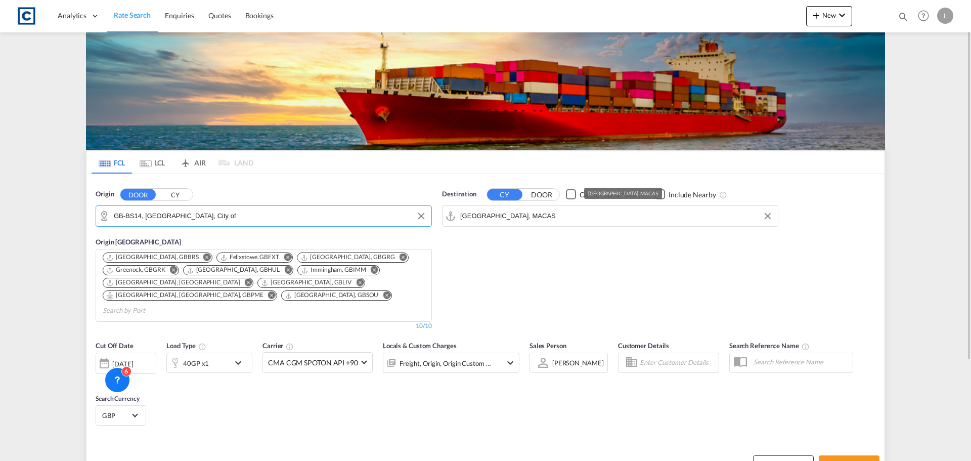
click at [514, 210] on input "[GEOGRAPHIC_DATA], MACAS" at bounding box center [616, 215] width 313 height 15
click at [521, 219] on body "Analytics Dashboard Rate Search Enquiries Quotes Bookings" at bounding box center [485, 230] width 971 height 461
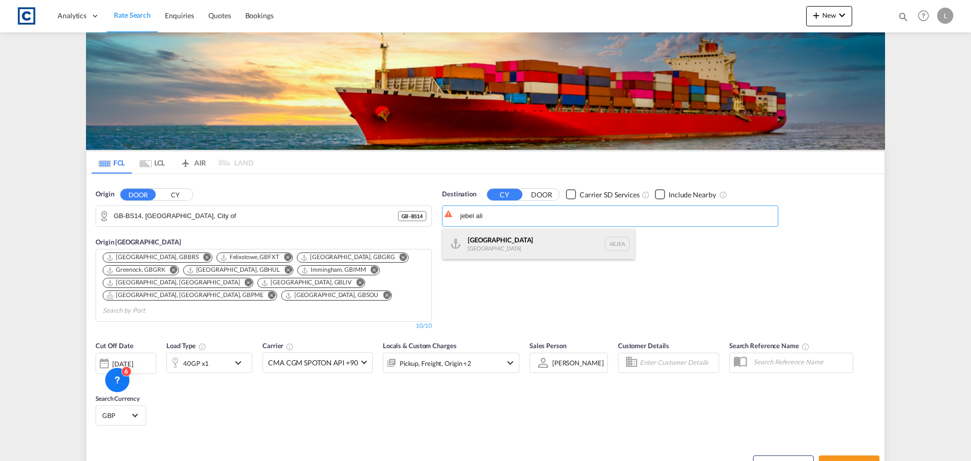
click at [504, 243] on div "Jebel Ali United Arab Emirates AEJEA" at bounding box center [539, 244] width 192 height 30
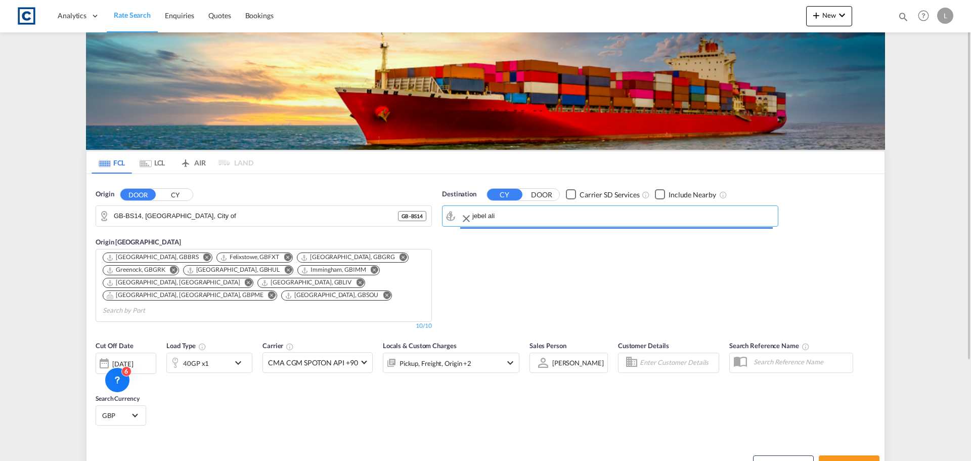
type input "Jebel Ali, AEJEA"
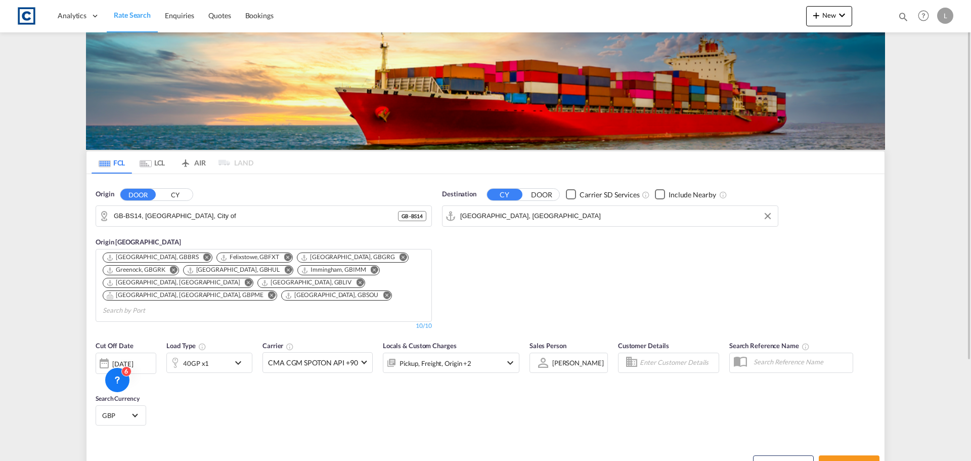
click at [216, 353] on div "40GP x1" at bounding box center [198, 363] width 63 height 20
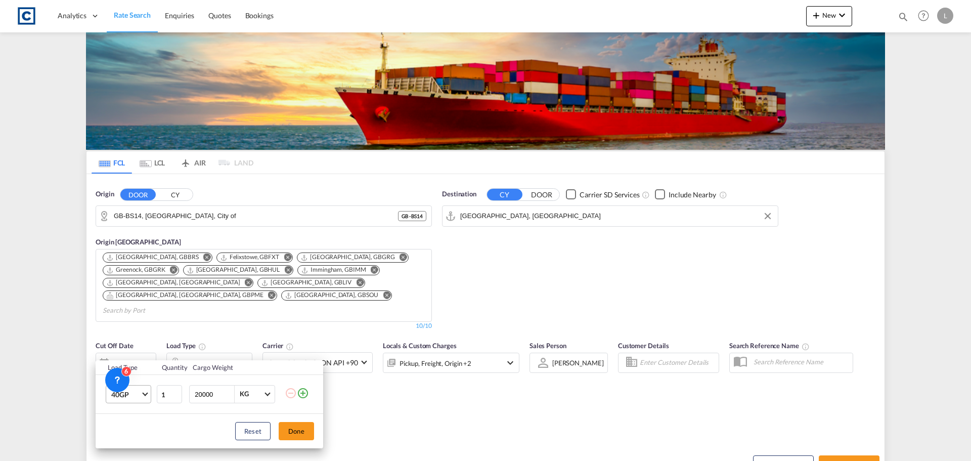
click at [134, 392] on span "40GP" at bounding box center [125, 395] width 29 height 10
drag, startPoint x: 114, startPoint y: 342, endPoint x: 151, endPoint y: 360, distance: 40.7
click at [115, 342] on div "20GP" at bounding box center [120, 339] width 18 height 10
click at [302, 432] on button "Done" at bounding box center [296, 431] width 35 height 18
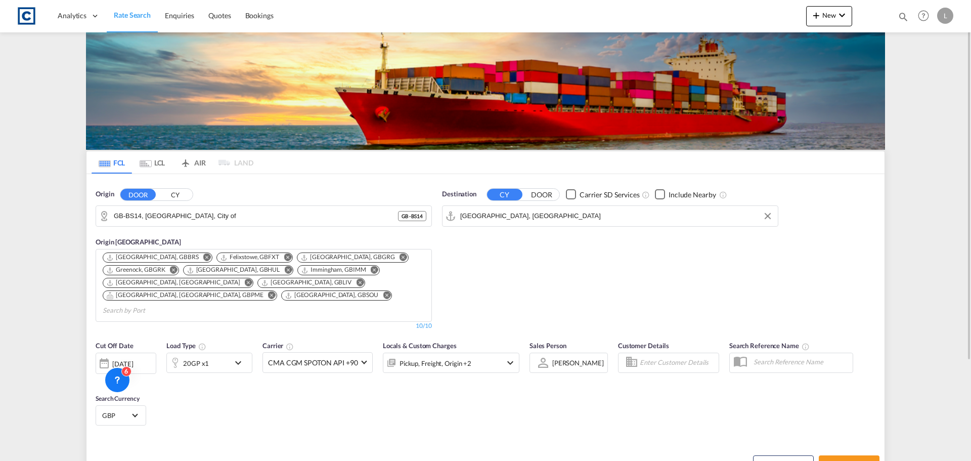
click at [117, 353] on div "[DATE]" at bounding box center [126, 363] width 61 height 21
click at [136, 409] on span "1" at bounding box center [135, 413] width 20 height 20
click at [438, 356] on div "Pickup, Freight, Origin +2" at bounding box center [436, 363] width 72 height 14
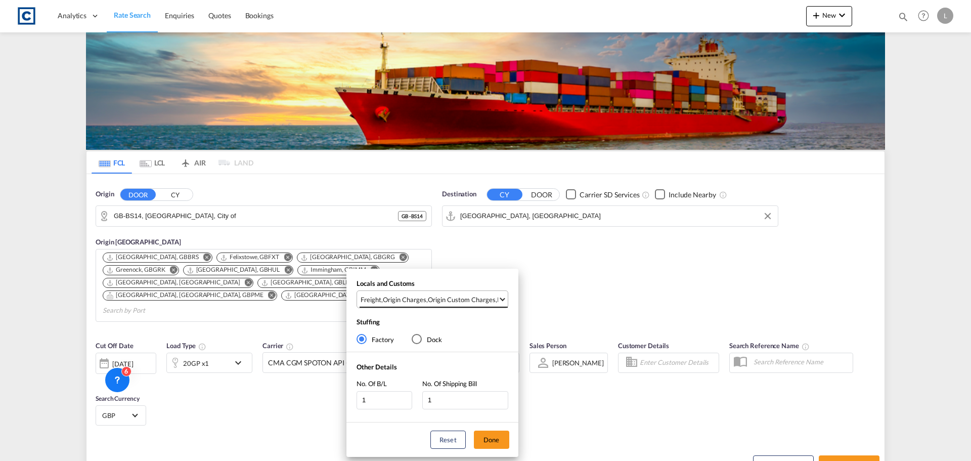
click at [437, 302] on div "Origin Custom Charges" at bounding box center [462, 299] width 68 height 9
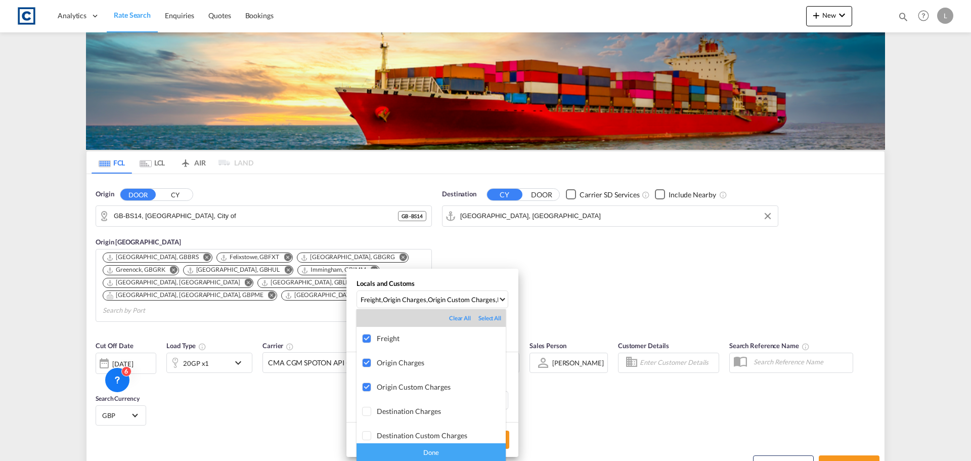
click at [463, 448] on div "Done" at bounding box center [431, 452] width 149 height 18
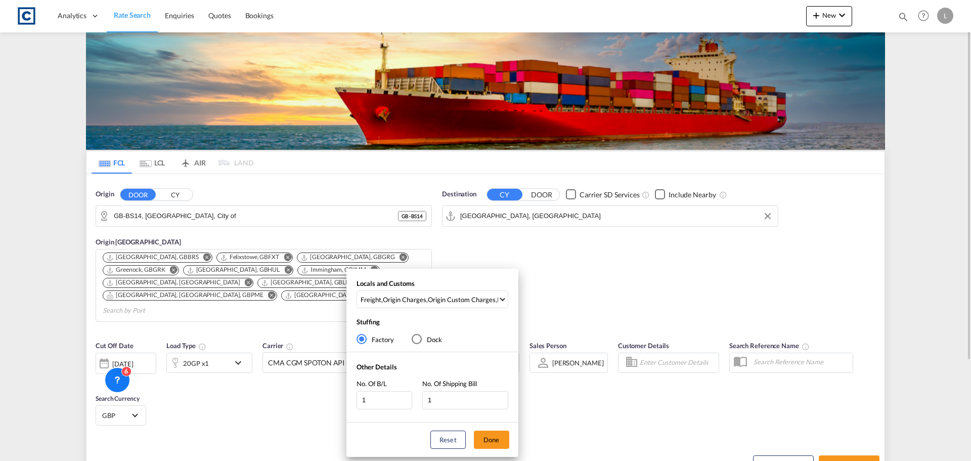
drag, startPoint x: 497, startPoint y: 436, endPoint x: 747, endPoint y: 443, distance: 249.5
click at [499, 436] on button "Done" at bounding box center [491, 440] width 35 height 18
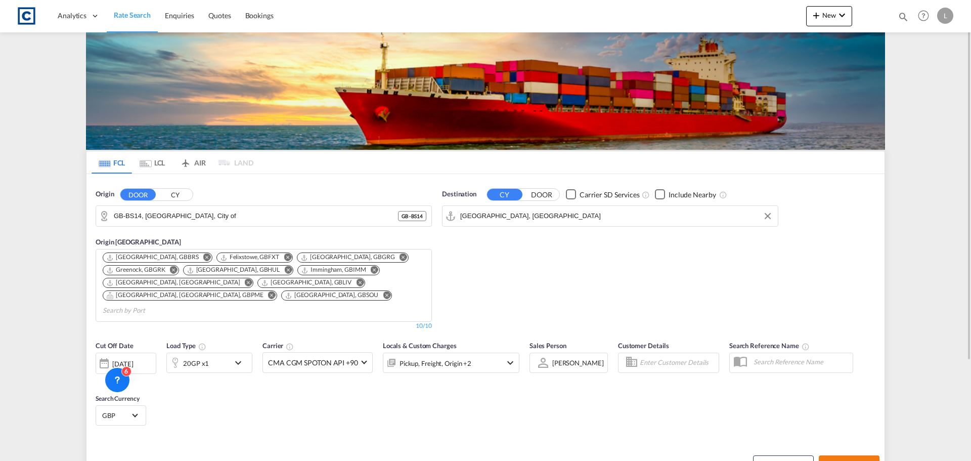
click at [860, 460] on span "Search Rates" at bounding box center [849, 464] width 49 height 8
type input "BS14 to AEJEA / 1 Sep 2025"
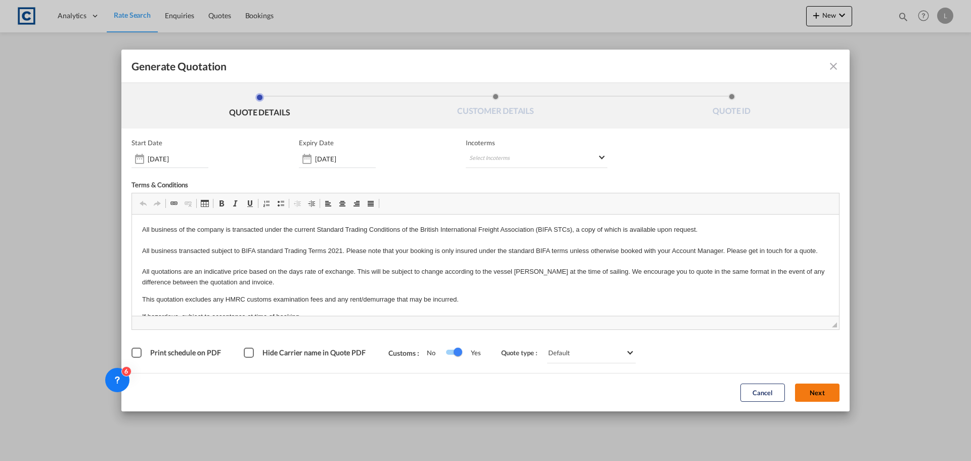
click at [823, 398] on button "Next" at bounding box center [817, 392] width 45 height 18
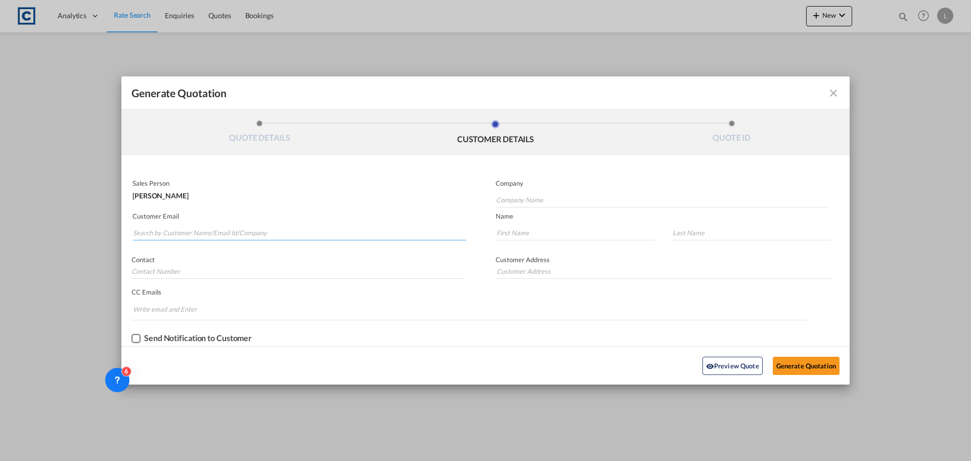
click at [332, 227] on input "Search by Customer Name/Email Id/Company" at bounding box center [299, 232] width 333 height 15
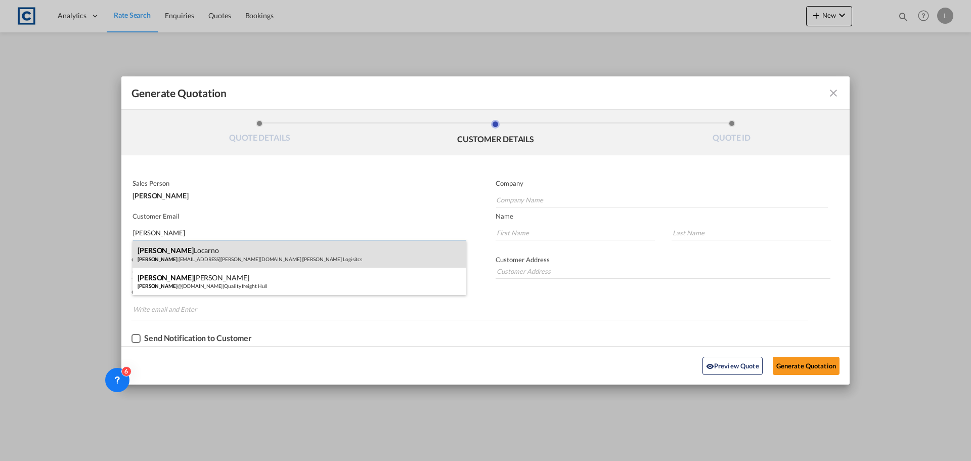
type input "ANDREA"
click at [175, 248] on div "Andrea Locarno Andrea .Locarno@gruber-logistics.com | Gruber Logisitcs" at bounding box center [300, 253] width 334 height 27
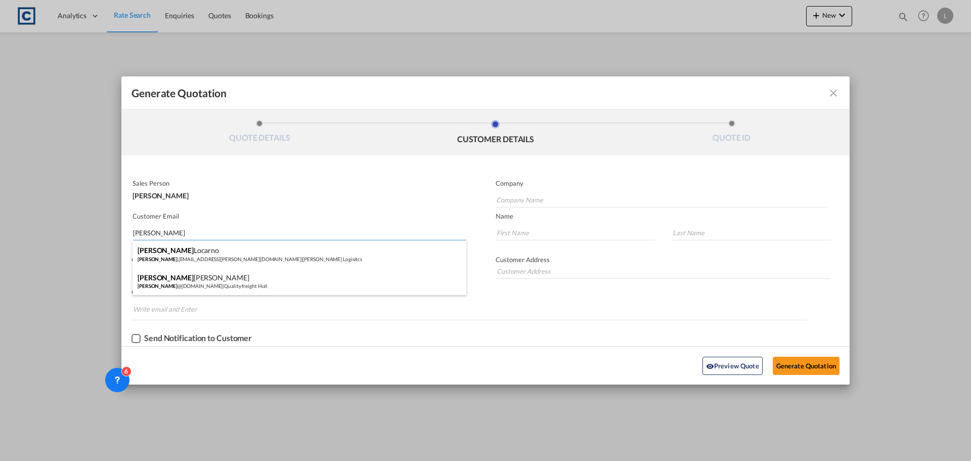
type input "Gruber Logisitcs"
type input "Andrea.Locarno@gruber-logistics.com"
type input "Andrea"
type input "Locarno"
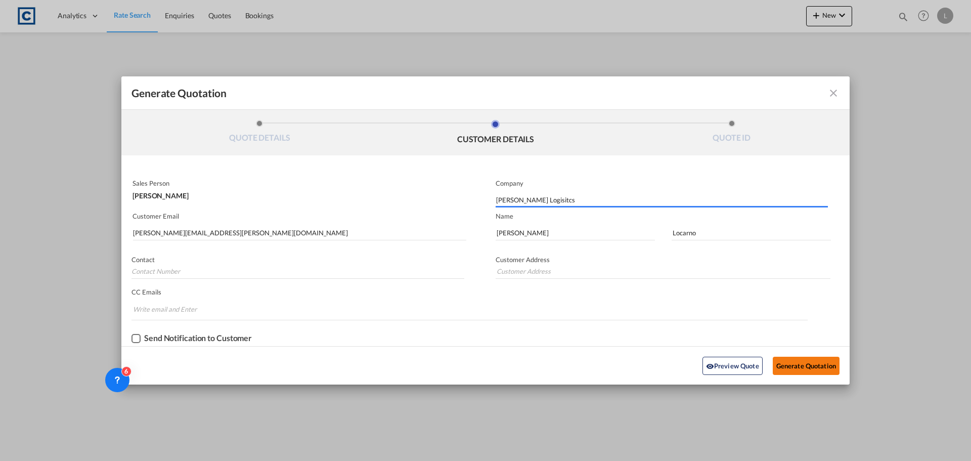
click at [802, 363] on button "Generate Quotation" at bounding box center [806, 366] width 67 height 18
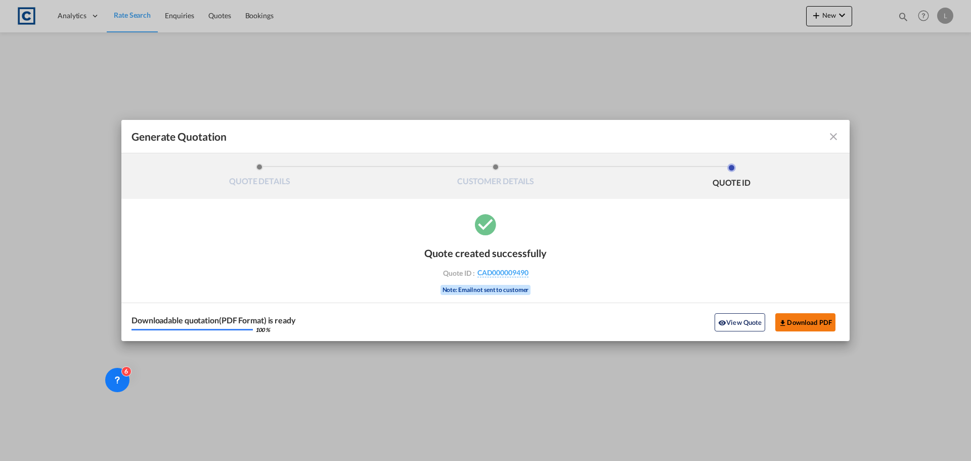
click at [808, 324] on button "Download PDF" at bounding box center [806, 322] width 60 height 18
click at [832, 131] on md-icon "icon-close fg-AAA8AD cursor m-0" at bounding box center [834, 137] width 12 height 12
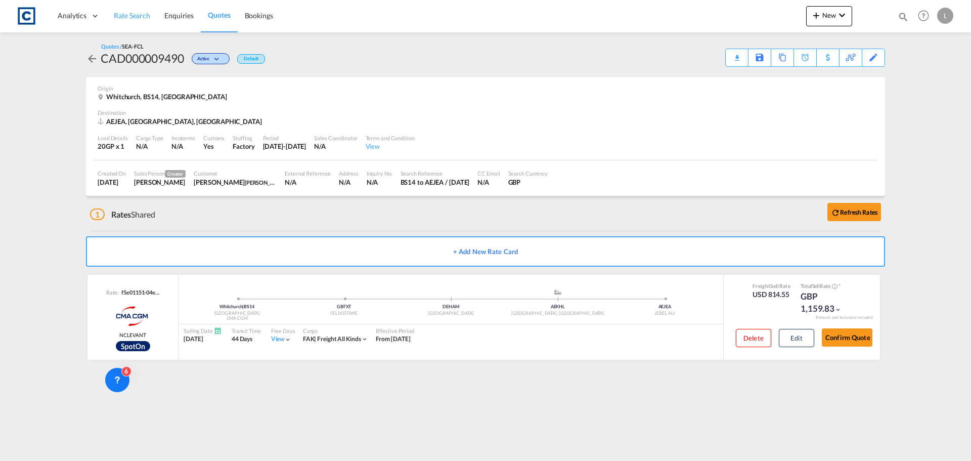
click at [134, 9] on link "Rate Search" at bounding box center [132, 15] width 51 height 33
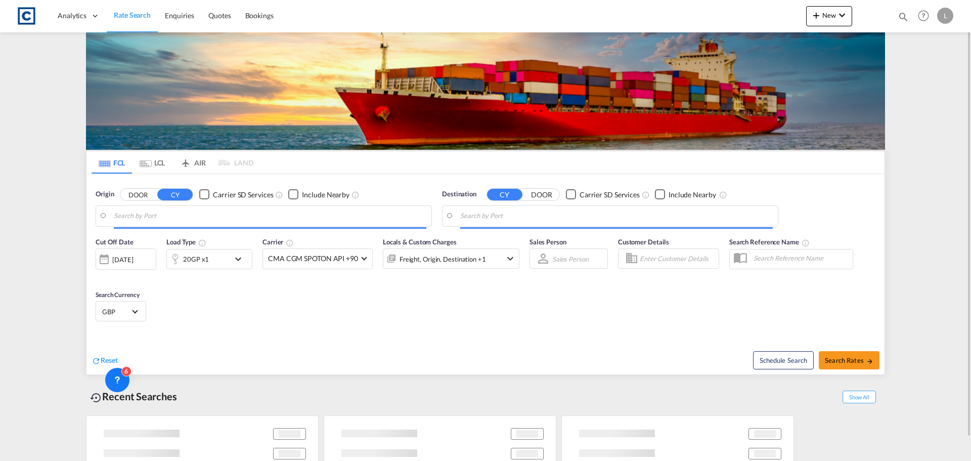
type input "GB-BS14, Bristol, City of"
type input "Jebel Ali, AEJEA"
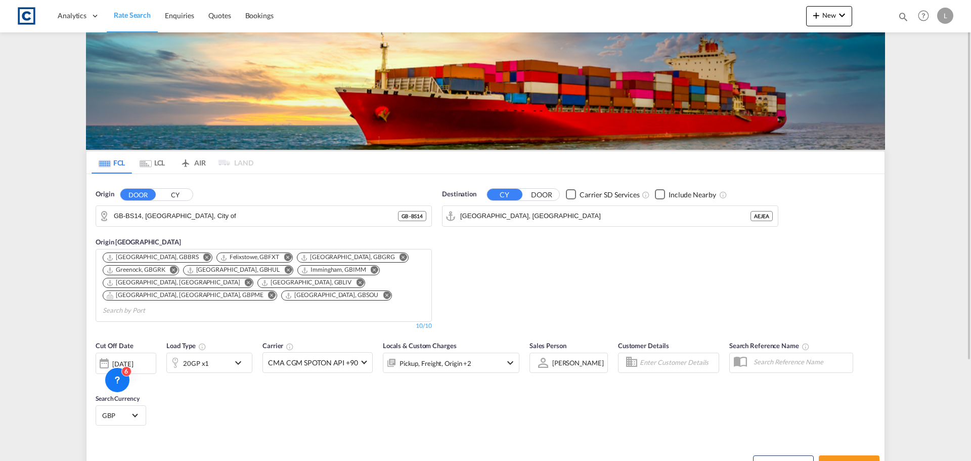
click at [174, 196] on button "CY" at bounding box center [174, 195] width 35 height 12
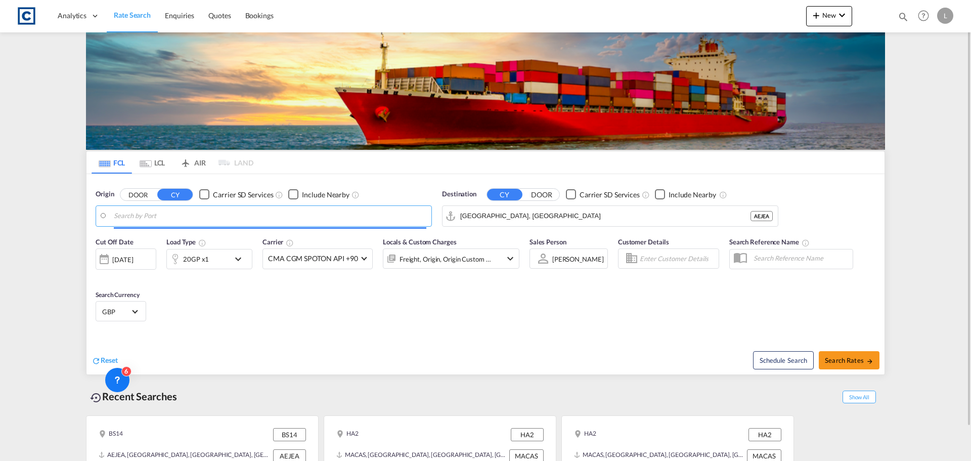
click at [169, 219] on input "Search by Port" at bounding box center [270, 215] width 313 height 15
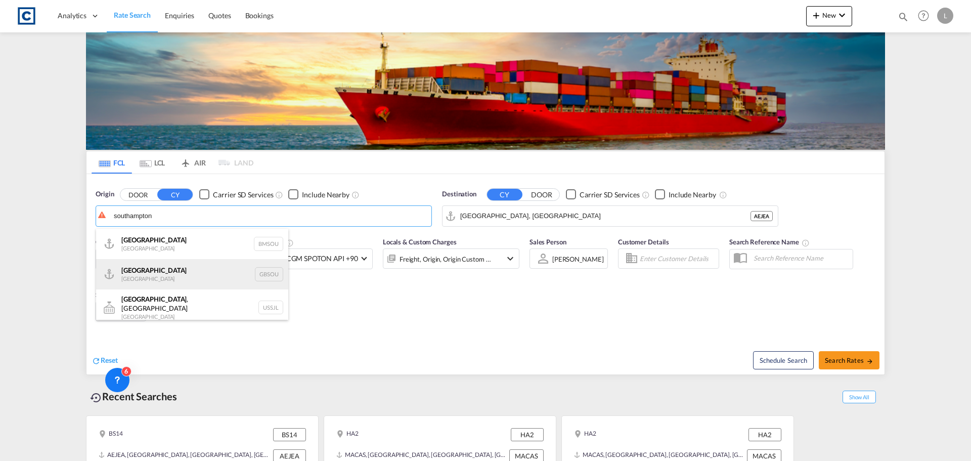
click at [174, 273] on div "Southampton United Kingdom GBSOU" at bounding box center [192, 274] width 192 height 30
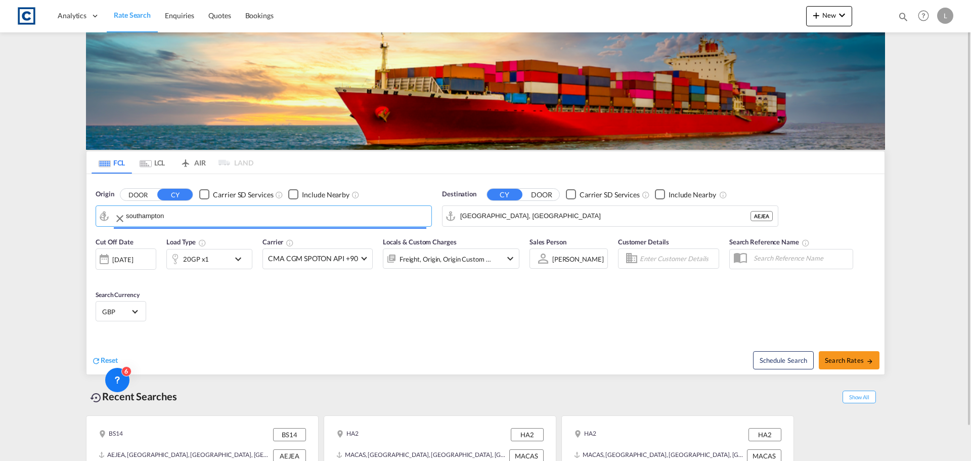
type input "[GEOGRAPHIC_DATA], GBSOU"
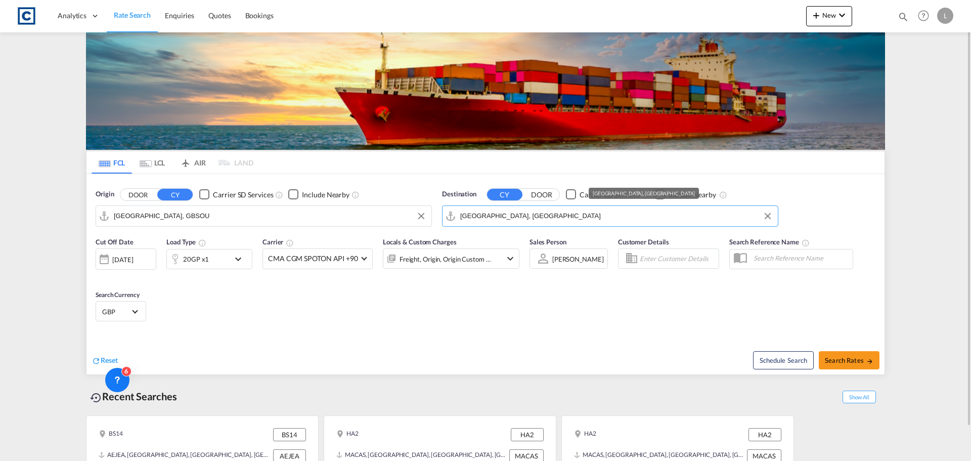
drag, startPoint x: 586, startPoint y: 213, endPoint x: 582, endPoint y: 219, distance: 6.5
click at [583, 218] on input "Jebel Ali, AEJEA" at bounding box center [616, 215] width 313 height 15
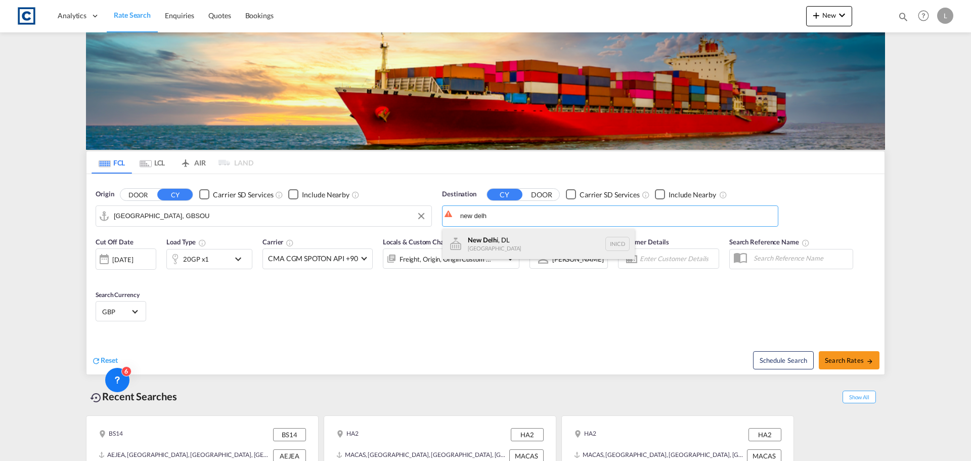
click at [505, 244] on div "New Delh i, DL India INICD" at bounding box center [539, 244] width 192 height 30
type input "New Delhi, DL, INICD"
click at [214, 259] on div "20GP x1" at bounding box center [198, 259] width 63 height 20
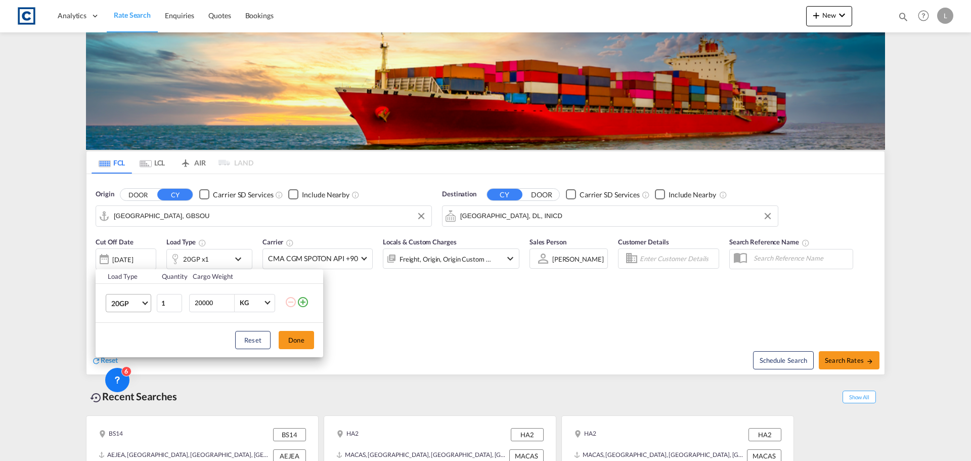
click at [125, 302] on span "20GP" at bounding box center [125, 303] width 29 height 10
click at [124, 328] on div "40GP" at bounding box center [120, 327] width 18 height 10
drag, startPoint x: 134, startPoint y: 302, endPoint x: 94, endPoint y: 301, distance: 40.0
click at [94, 301] on div "Load Type Quantity Cargo Weight 40GP 1 20000 KG KG Load type addition is restri…" at bounding box center [485, 230] width 971 height 461
type input "5000"
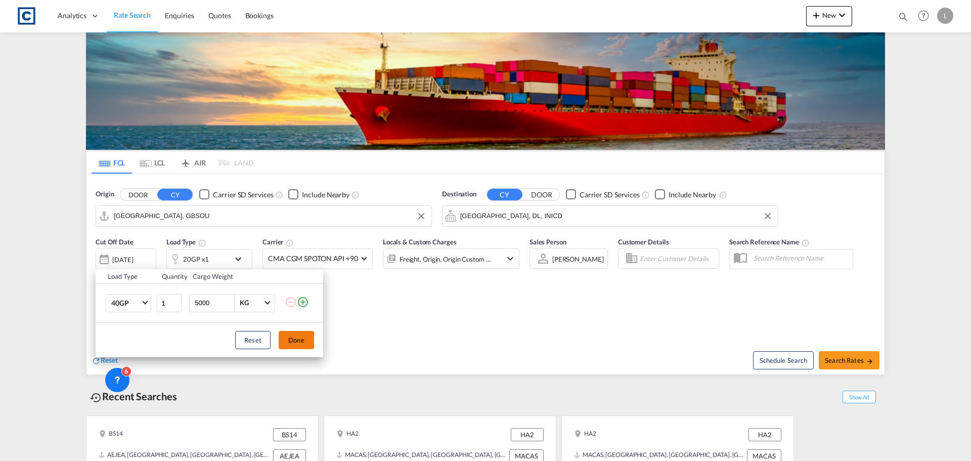
drag, startPoint x: 303, startPoint y: 340, endPoint x: 122, endPoint y: 272, distance: 193.1
click at [303, 340] on button "Done" at bounding box center [296, 340] width 35 height 18
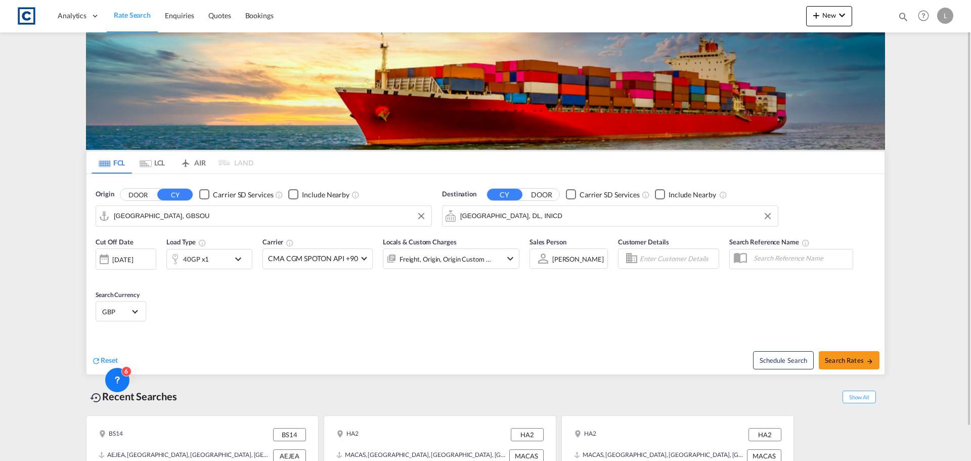
click at [133, 259] on div "[DATE]" at bounding box center [122, 259] width 21 height 9
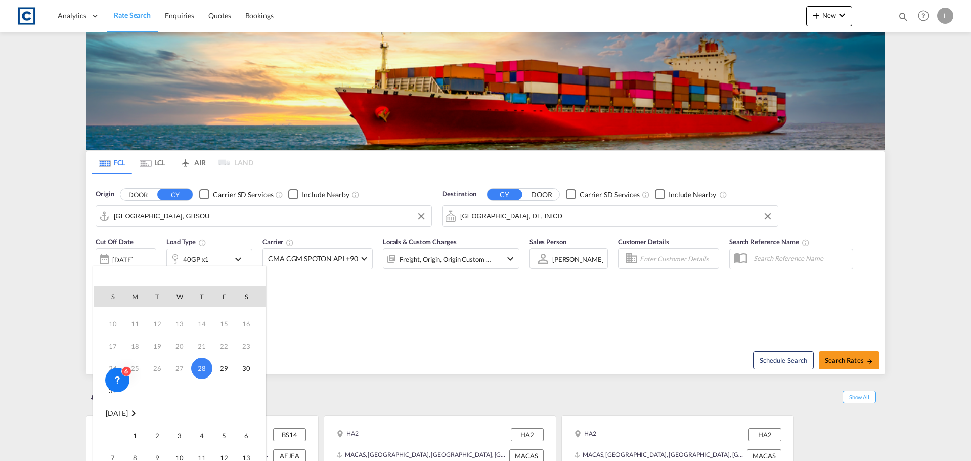
scroll to position [51, 0]
drag, startPoint x: 139, startPoint y: 423, endPoint x: 233, endPoint y: 403, distance: 96.1
click at [140, 422] on span "1" at bounding box center [135, 424] width 20 height 20
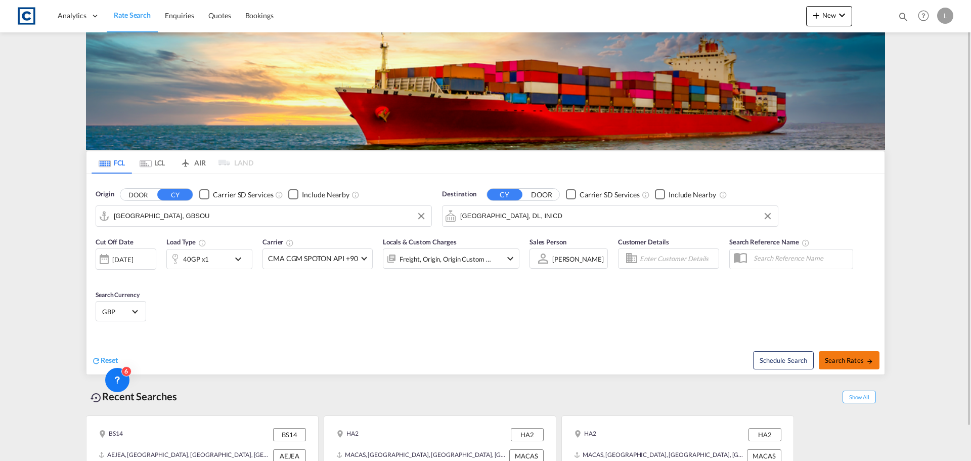
click at [850, 363] on span "Search Rates" at bounding box center [849, 360] width 49 height 8
type input "GBSOU to INICD / 1 Sep 2025"
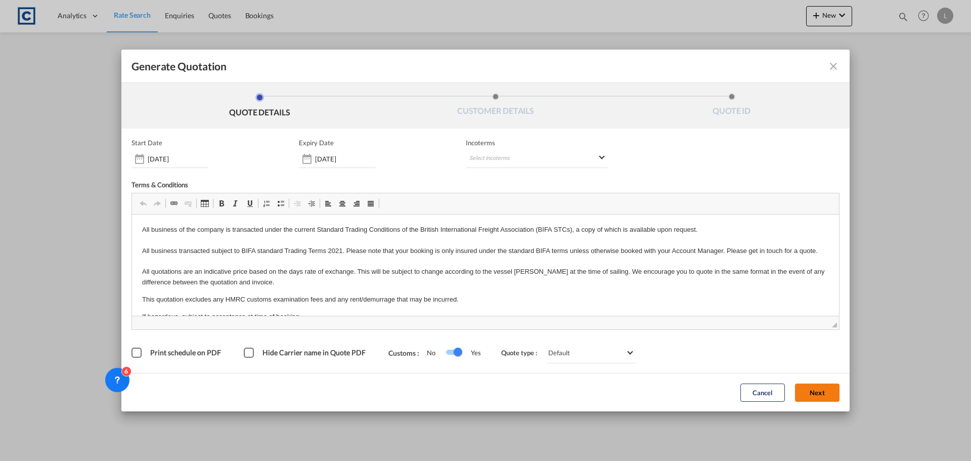
click at [816, 391] on button "Next" at bounding box center [817, 392] width 45 height 18
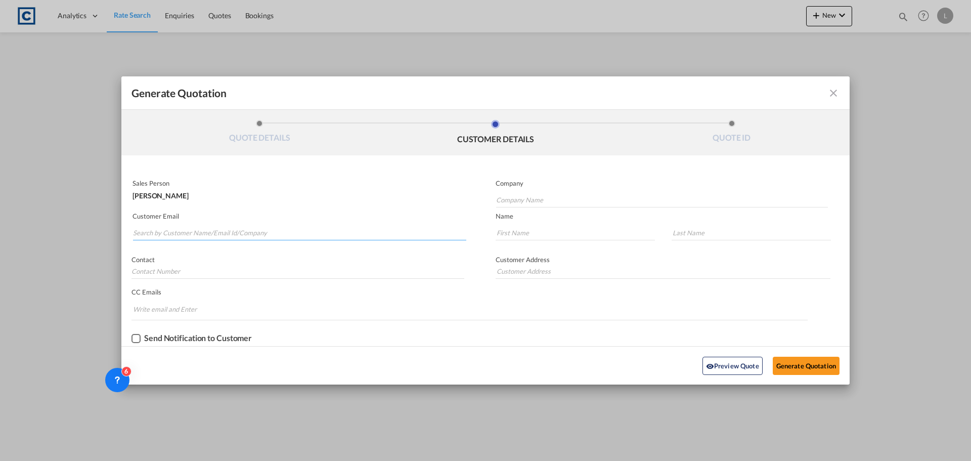
click at [253, 231] on input "Search by Customer Name/Email Id/Company" at bounding box center [299, 232] width 333 height 15
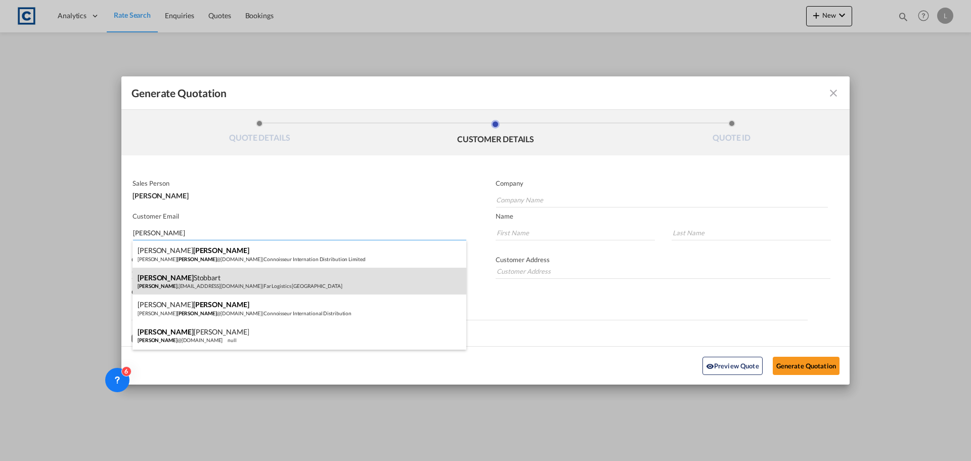
type input "lloyd"
click at [177, 281] on div "Lloyd Stobbart Lloyd .Stobbart@FarIntl.com | Far Logistics Southampton" at bounding box center [300, 281] width 334 height 27
type input "Far Logistics Southampton"
type input "Lloyd.Stobbart@FarIntl.com"
type input "Lloyd"
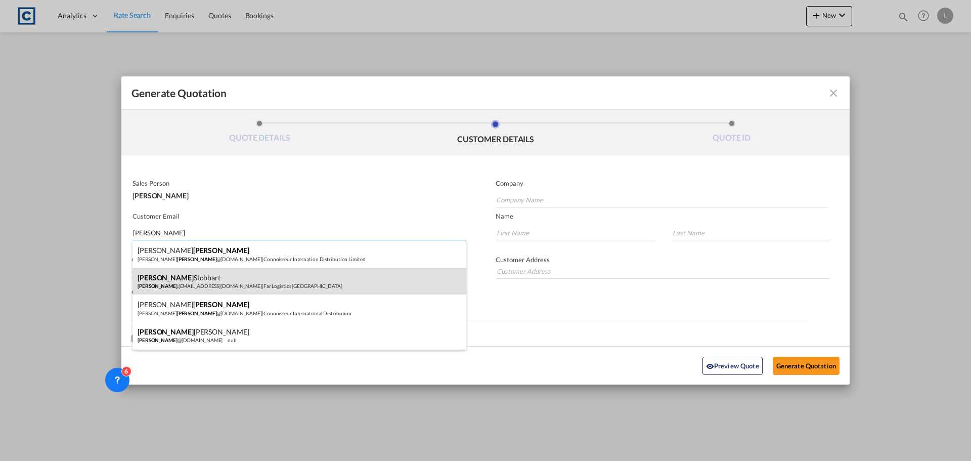
type input "Stobbart"
type input "+44 (0) 238 020 1281"
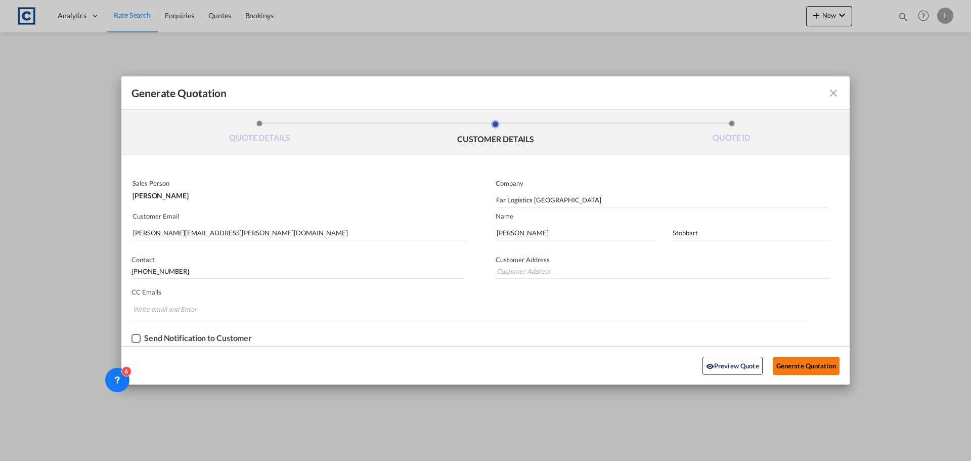
click at [804, 362] on button "Generate Quotation" at bounding box center [806, 366] width 67 height 18
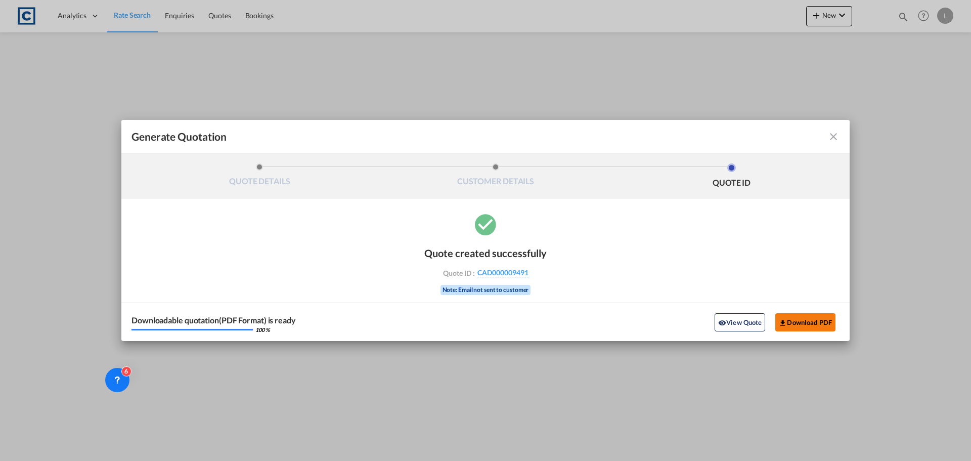
click at [804, 327] on button "Download PDF" at bounding box center [806, 322] width 60 height 18
click at [833, 135] on md-icon "icon-close fg-AAA8AD cursor m-0" at bounding box center [834, 137] width 12 height 12
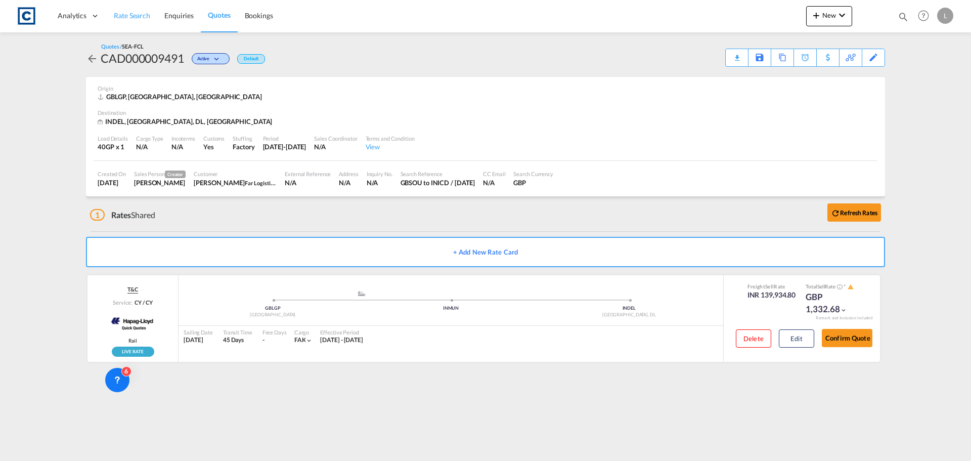
click at [135, 16] on span "Rate Search" at bounding box center [132, 15] width 36 height 9
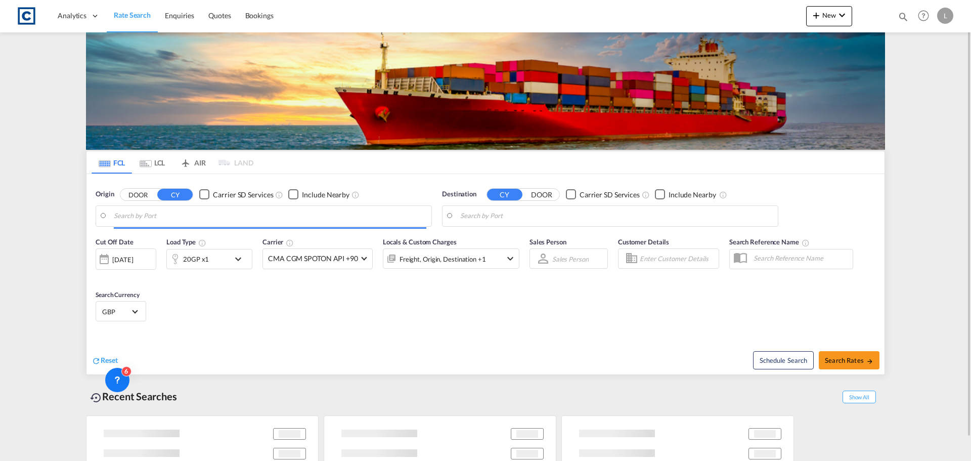
type input "[GEOGRAPHIC_DATA], [GEOGRAPHIC_DATA]"
type input "New Delhi, DL, INICD"
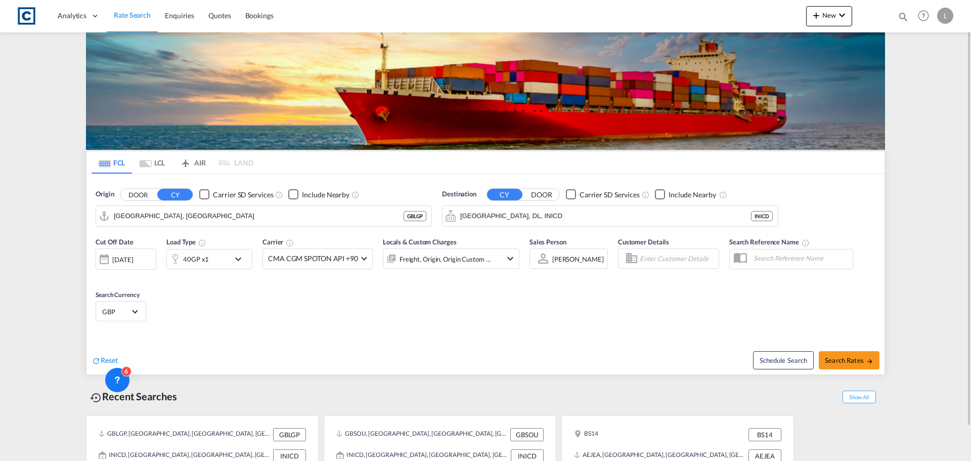
click at [142, 196] on button "DOOR" at bounding box center [137, 195] width 35 height 12
click at [158, 218] on body "Analytics Dashboard Rate Search Enquiries Quotes Bookings" at bounding box center [485, 230] width 971 height 461
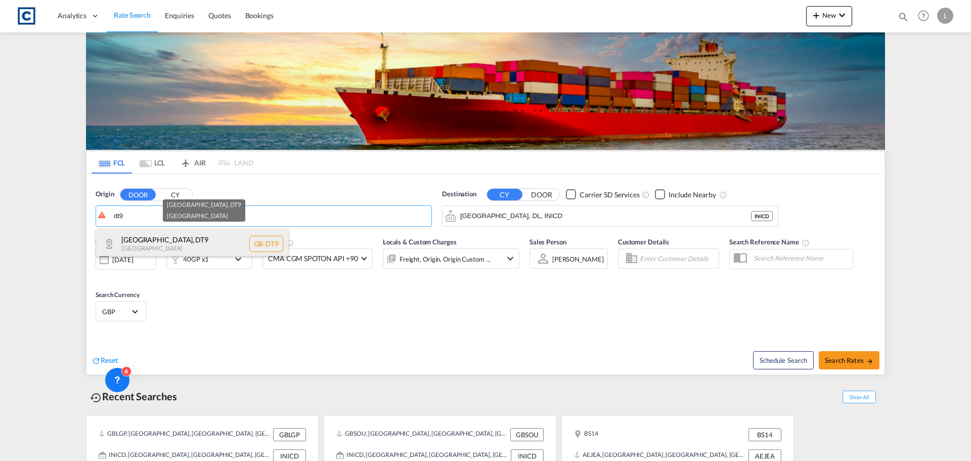
click at [171, 244] on div "Dorset , DT9 United Kingdom GB-DT9" at bounding box center [192, 244] width 192 height 30
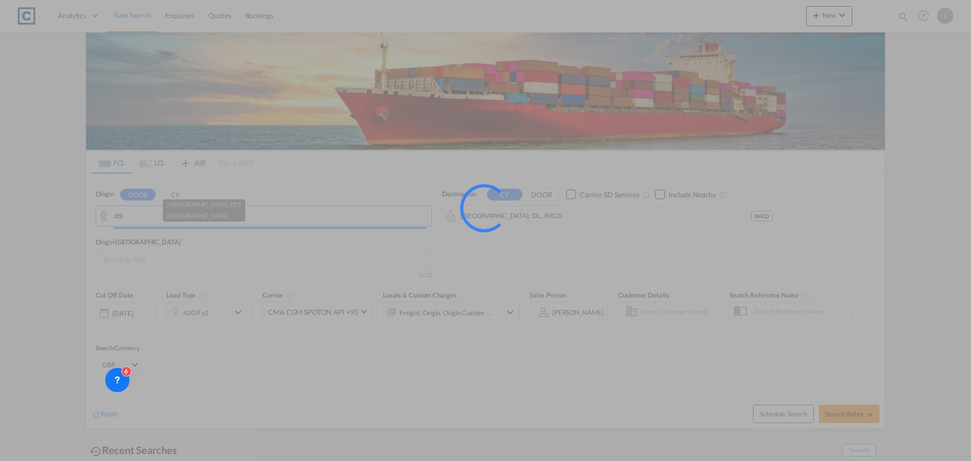
type input "GB-DT9, Dorset"
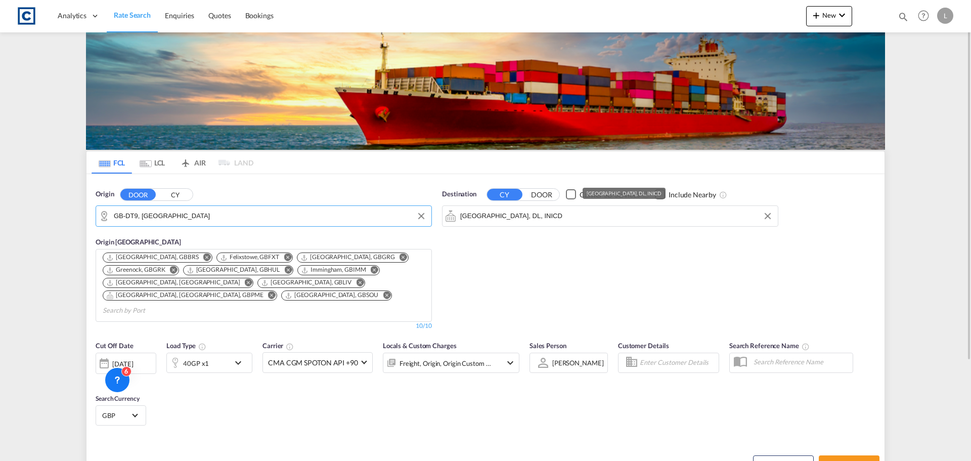
click at [546, 209] on input "New Delhi, DL, INICD" at bounding box center [616, 215] width 313 height 15
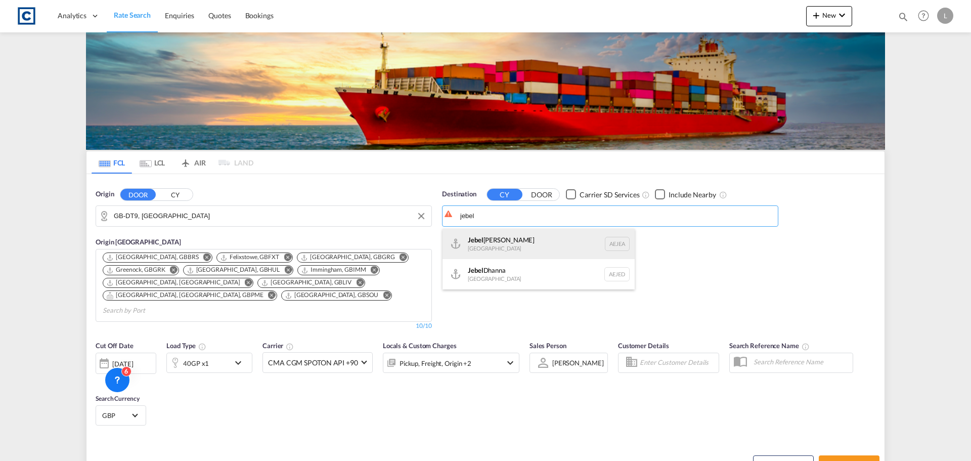
click at [519, 238] on div "Jebel Ali United Arab Emirates AEJEA" at bounding box center [539, 244] width 192 height 30
type input "Jebel Ali, AEJEA"
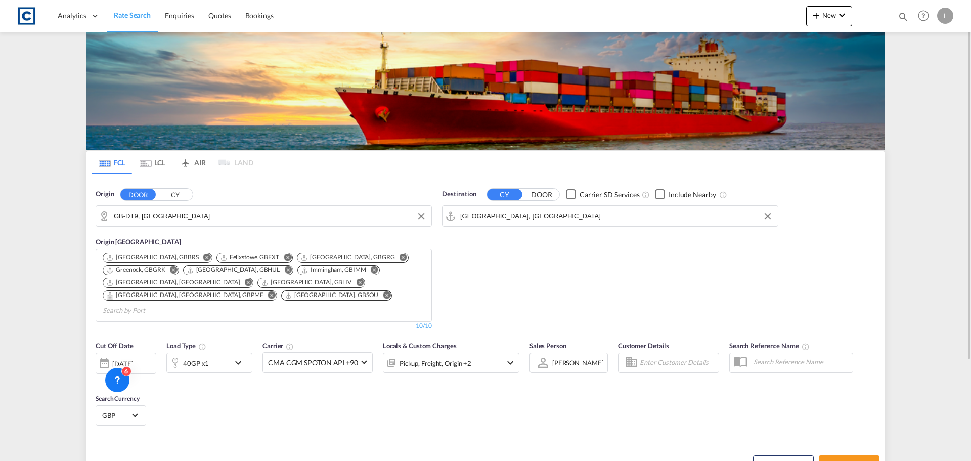
click at [212, 353] on div "40GP x1" at bounding box center [198, 363] width 63 height 20
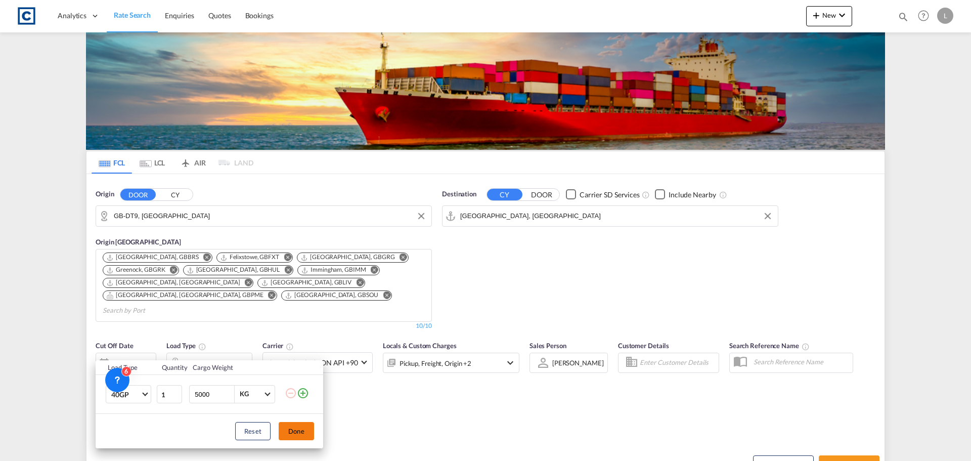
click at [303, 429] on button "Done" at bounding box center [296, 431] width 35 height 18
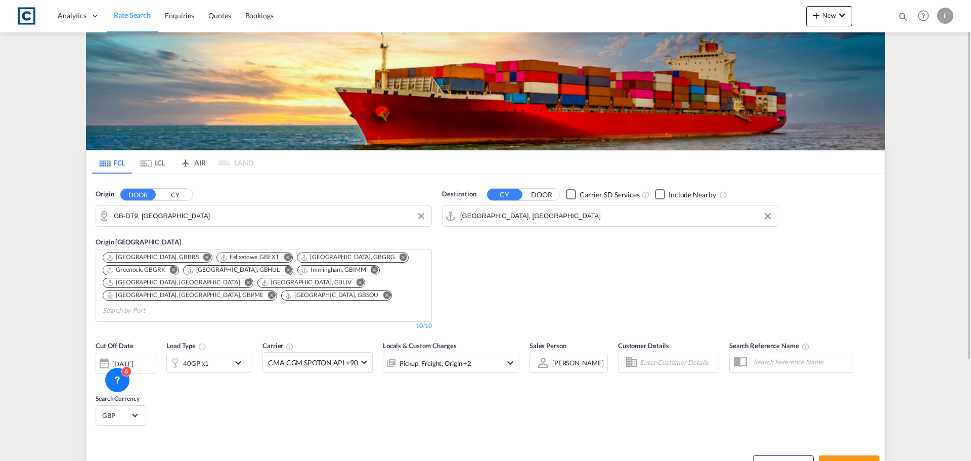
click at [133, 359] on div "[DATE]" at bounding box center [122, 363] width 21 height 9
click at [140, 406] on span "1" at bounding box center [135, 413] width 20 height 20
click at [445, 356] on div "Pickup, Freight, Origin +2" at bounding box center [436, 363] width 72 height 14
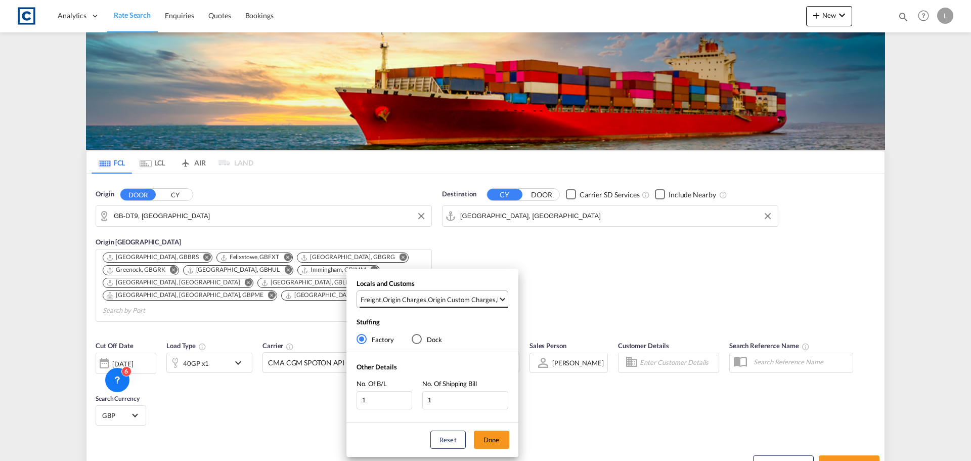
click at [445, 302] on div "Origin Custom Charges" at bounding box center [462, 299] width 68 height 9
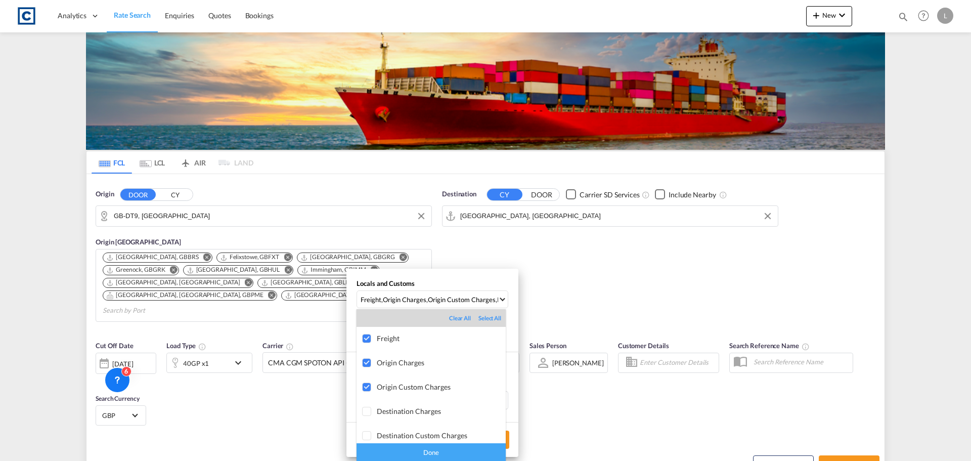
drag, startPoint x: 444, startPoint y: 452, endPoint x: 498, endPoint y: 446, distance: 55.0
click at [444, 452] on div "Done" at bounding box center [431, 452] width 149 height 18
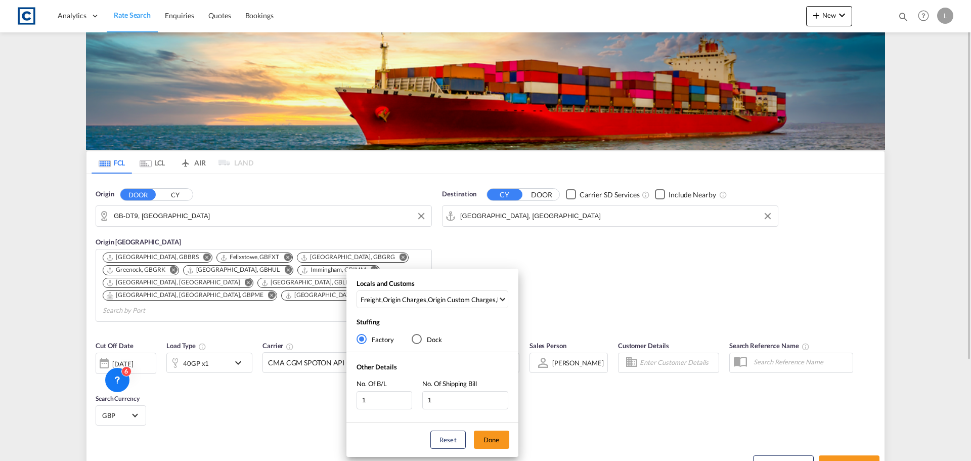
drag, startPoint x: 504, startPoint y: 439, endPoint x: 705, endPoint y: 453, distance: 200.8
click at [506, 440] on button "Done" at bounding box center [491, 440] width 35 height 18
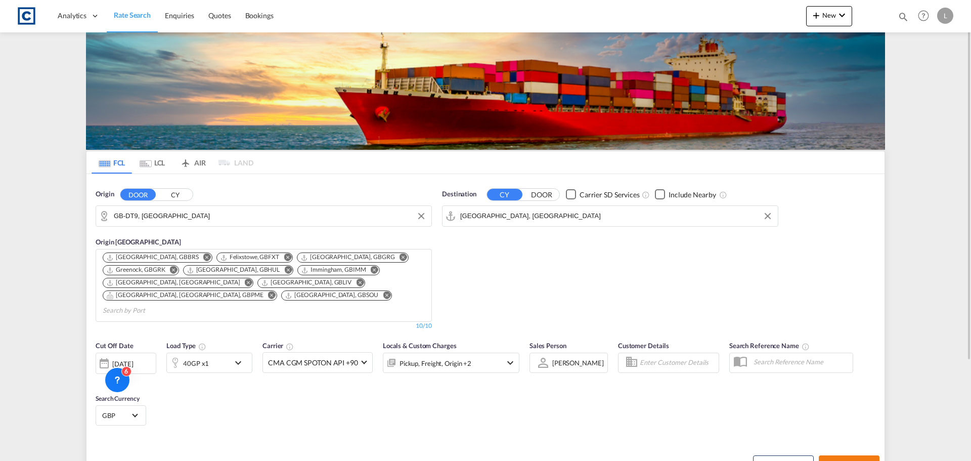
click at [866, 460] on span "Search Rates" at bounding box center [849, 464] width 49 height 8
type input "DT9 to AEJEA / 1 Sep 2025"
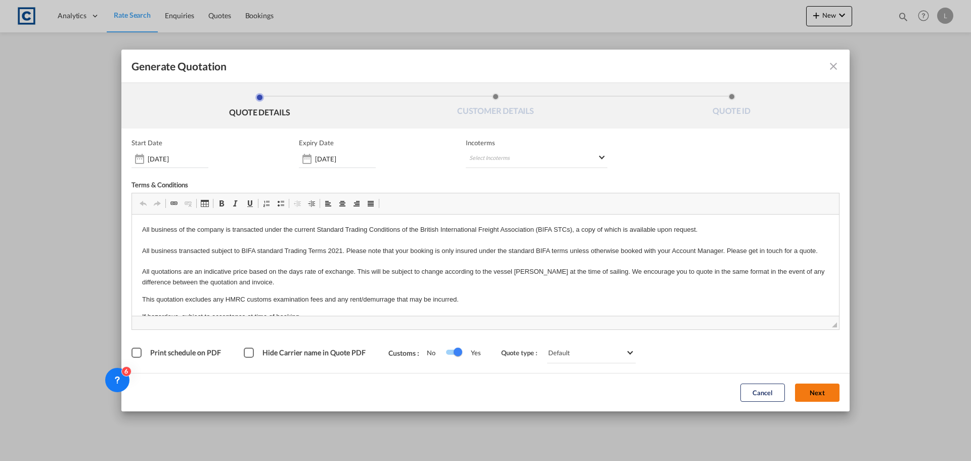
click at [815, 392] on button "Next" at bounding box center [817, 392] width 45 height 18
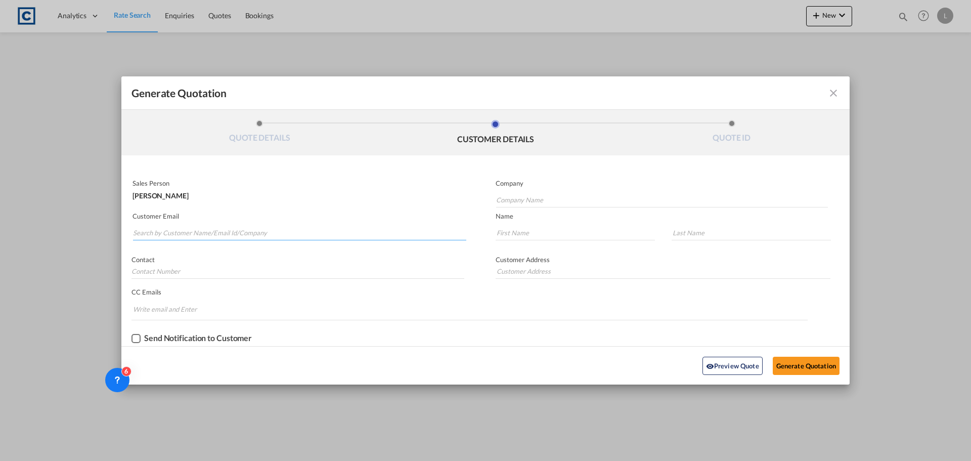
click at [271, 229] on input "Search by Customer Name/Email Id/Company" at bounding box center [299, 232] width 333 height 15
drag, startPoint x: 97, startPoint y: 233, endPoint x: 66, endPoint y: 229, distance: 30.6
click at [70, 231] on div "Generate Quotation QUOTE DETAILS CUSTOMER DETAILS QUOTE ID Start Date 28 Aug 20…" at bounding box center [485, 230] width 971 height 461
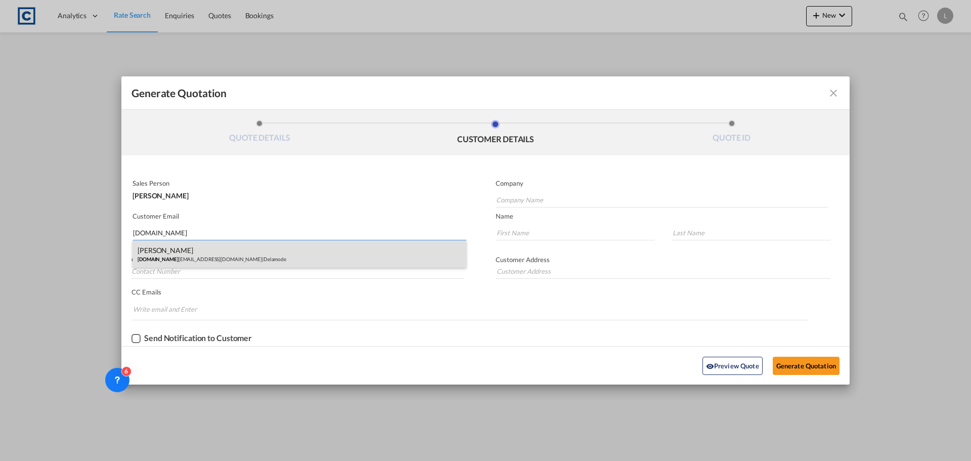
type input "chris.mc"
click at [183, 249] on div "Chris McKeigue Chris.Mc Keigue@delamode-group.com | Delamode" at bounding box center [300, 253] width 334 height 27
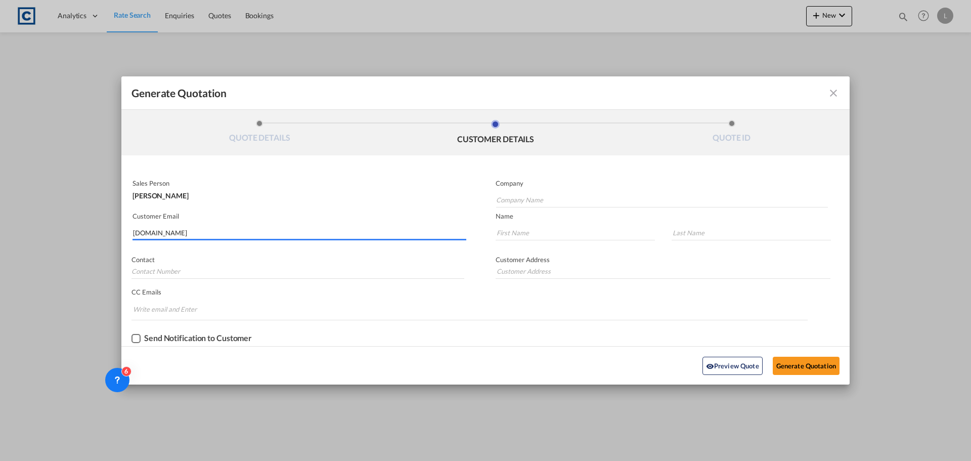
type input "Delamode"
type input "Chris.McKeigue@delamode-group.com"
type input "Chris"
type input "McKeigue"
type input "Blackwater Close, Rainham, Essex, RM13 8UA"
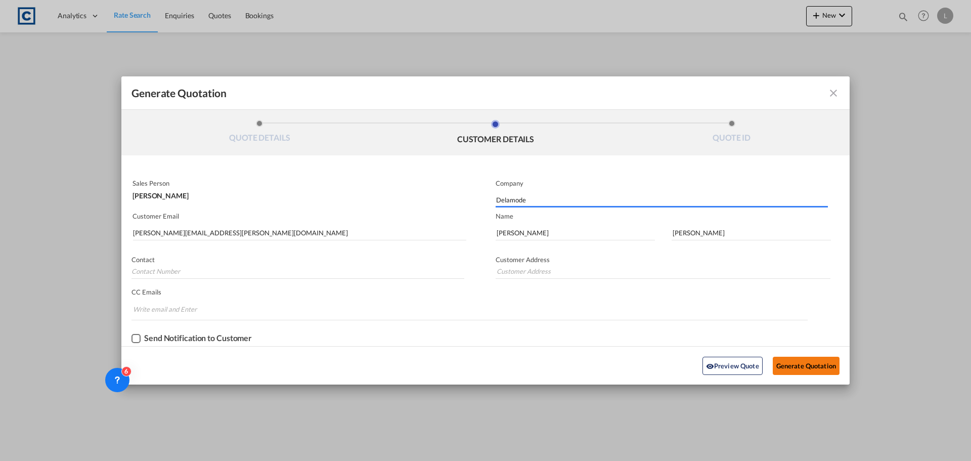
click at [814, 372] on button "Generate Quotation" at bounding box center [806, 366] width 67 height 18
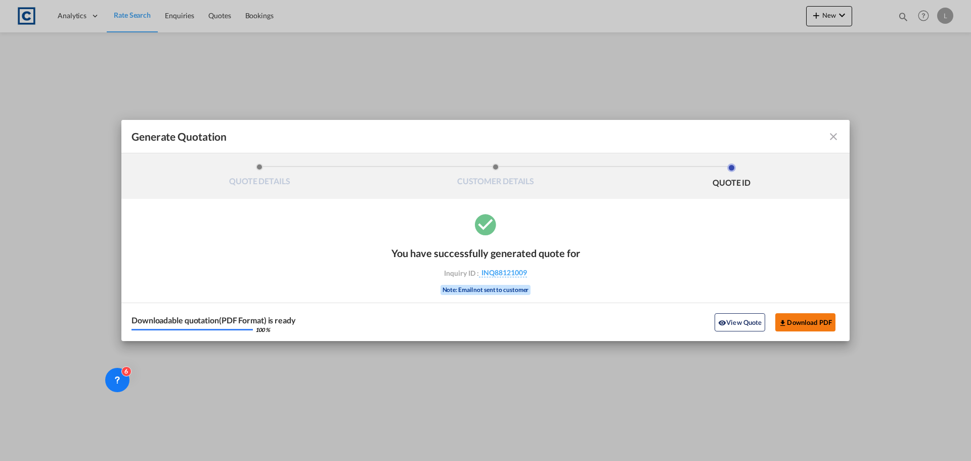
click at [795, 315] on button "Download PDF" at bounding box center [806, 322] width 60 height 18
click at [832, 138] on md-icon "icon-close fg-AAA8AD cursor m-0" at bounding box center [834, 137] width 12 height 12
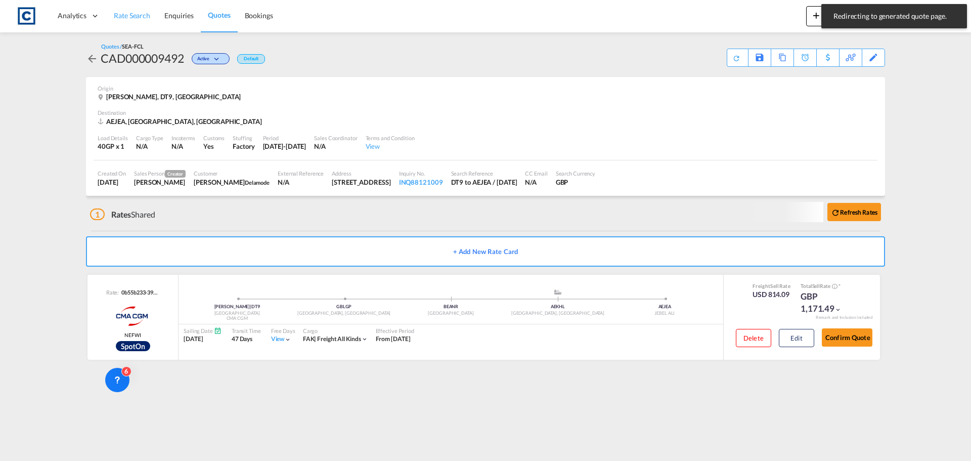
drag, startPoint x: 133, startPoint y: 14, endPoint x: 137, endPoint y: 4, distance: 11.6
click at [133, 14] on span "Rate Search" at bounding box center [132, 15] width 36 height 9
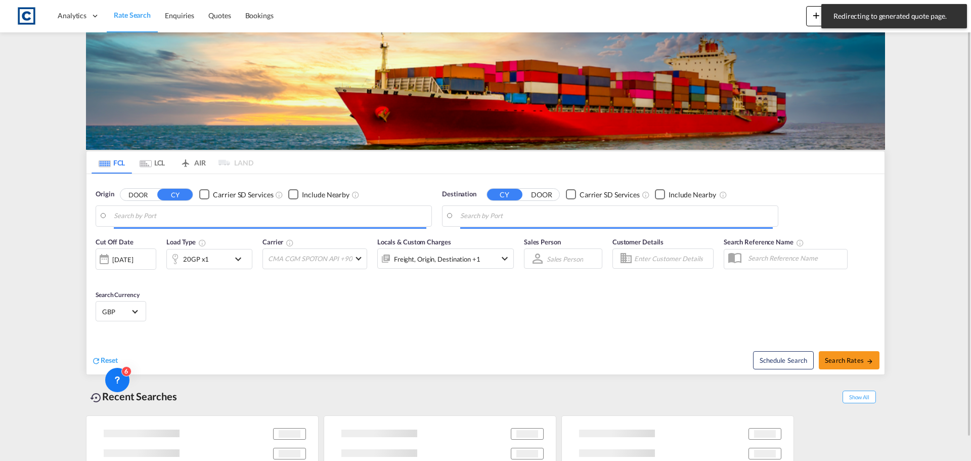
type input "GB-DT9, Dorset"
type input "Jebel Ali, AEJEA"
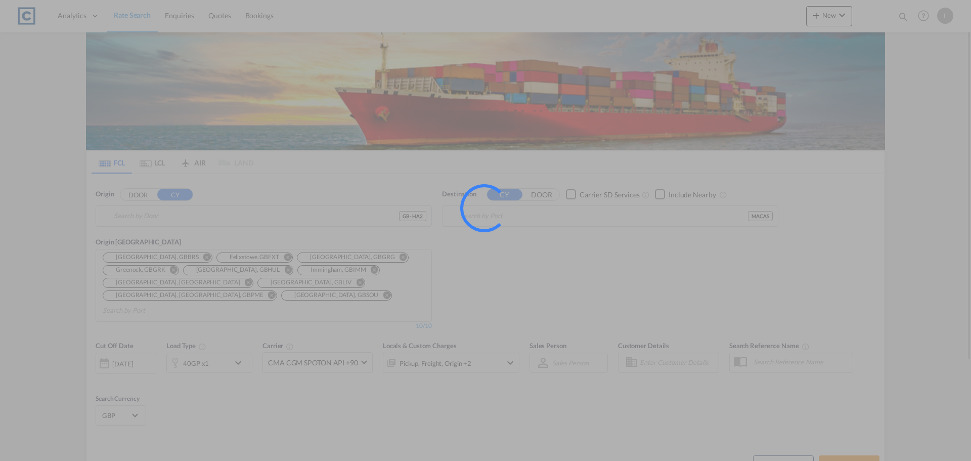
type input "GB-HA2, Harrow"
type input "[GEOGRAPHIC_DATA], MACAS"
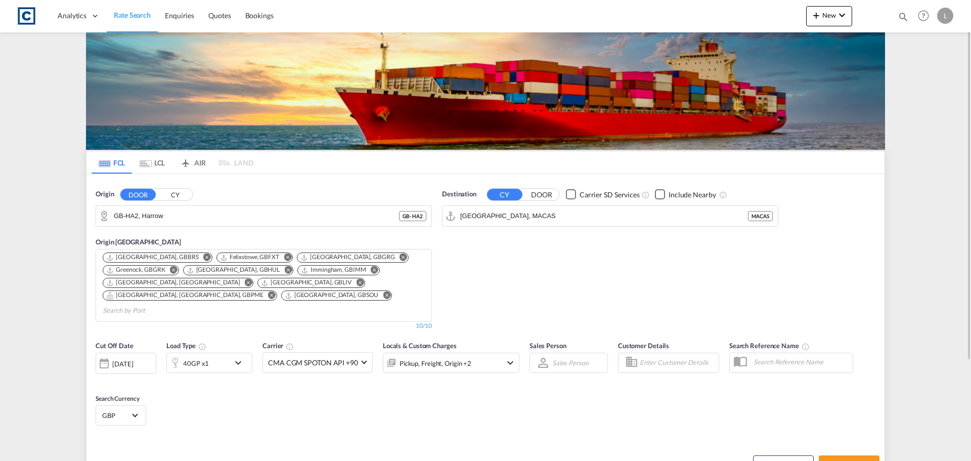
click at [133, 359] on div "[DATE]" at bounding box center [122, 363] width 21 height 9
click at [132, 415] on span "1" at bounding box center [135, 413] width 20 height 20
click at [855, 460] on span "Search Rates" at bounding box center [849, 464] width 49 height 8
type input "HA2 to MACAS / [DATE]"
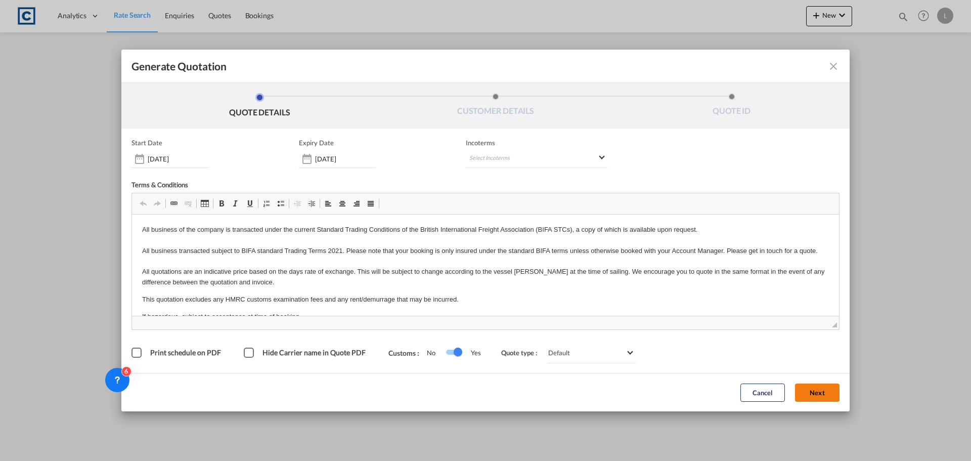
click at [822, 390] on button "Next" at bounding box center [817, 392] width 45 height 18
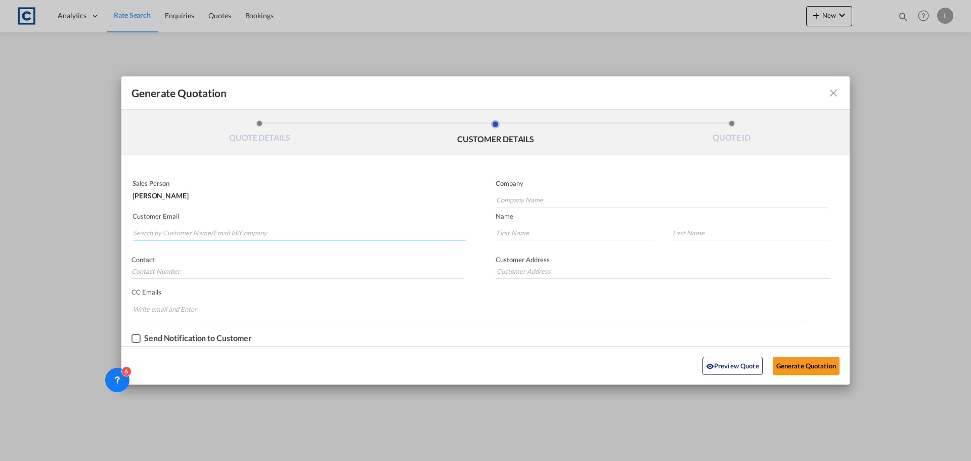
click at [321, 231] on input "Search by Customer Name/Email Id/Company" at bounding box center [299, 232] width 333 height 15
click at [249, 230] on input "Search by Customer Name/Email Id/Company" at bounding box center [299, 232] width 333 height 15
type input "[PERSON_NAME][EMAIL_ADDRESS][PERSON_NAME][DOMAIN_NAME]"
click at [518, 199] on input "Company Name" at bounding box center [662, 199] width 332 height 15
type input "Equator Worldwide"
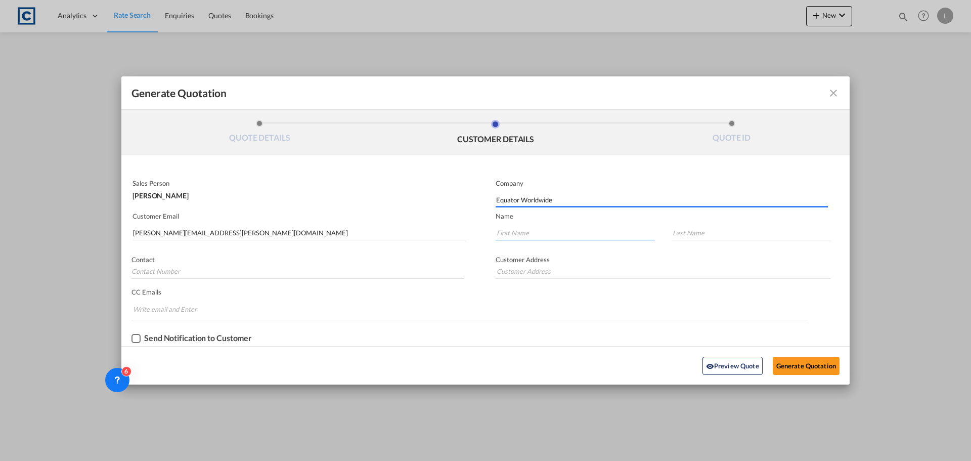
click at [533, 233] on input "Generate QuotationQUOTE ..." at bounding box center [575, 232] width 159 height 15
type input "[PERSON_NAME]"
type input "Lane"
click at [811, 363] on button "Generate Quotation" at bounding box center [806, 366] width 67 height 18
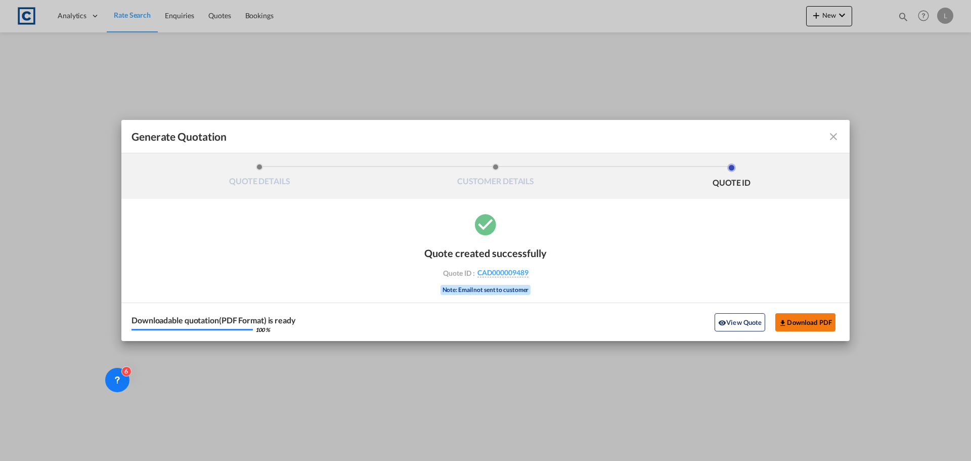
click at [813, 325] on button "Download PDF" at bounding box center [806, 322] width 60 height 18
